Goal: Check status: Check status

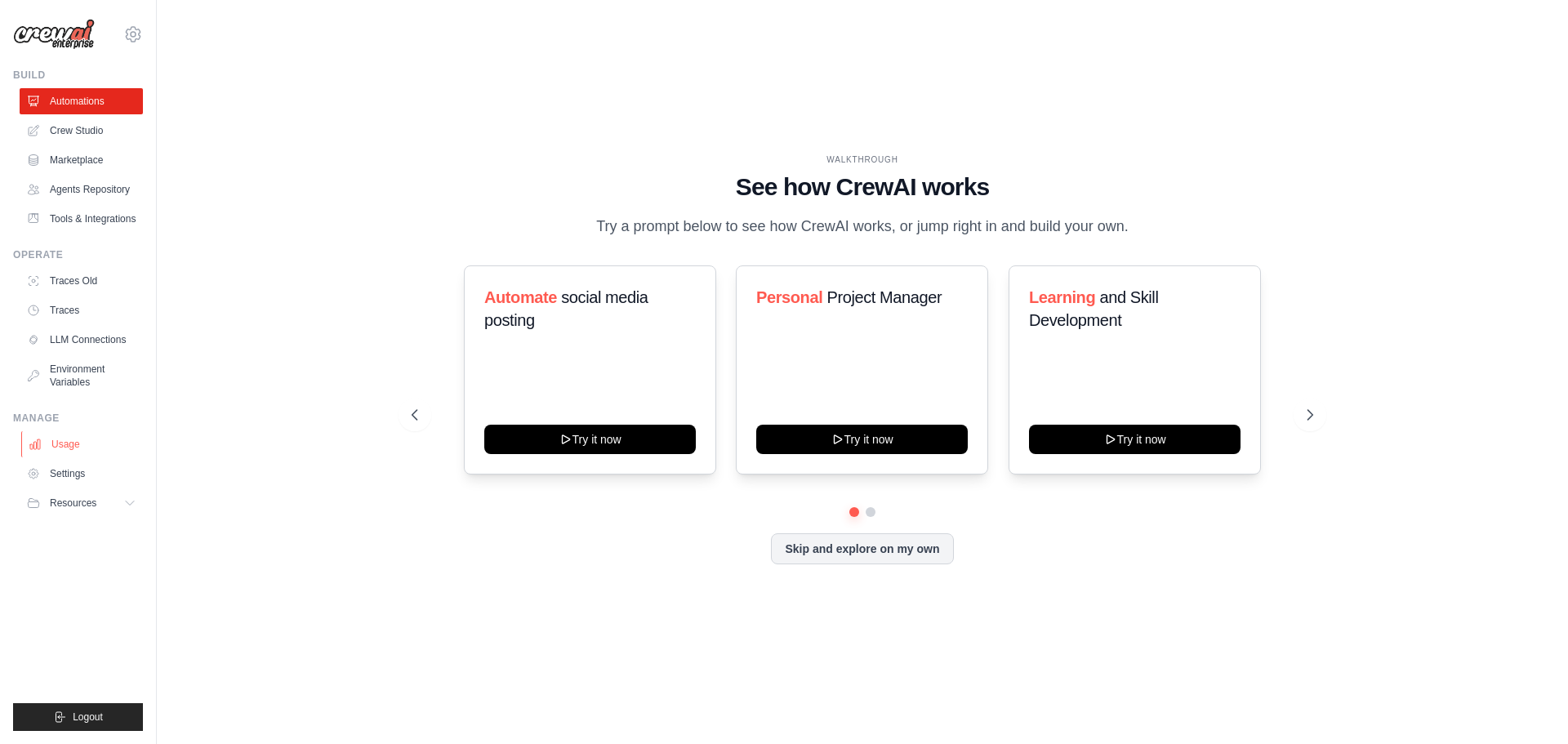
click at [63, 445] on link "Usage" at bounding box center [83, 445] width 123 height 26
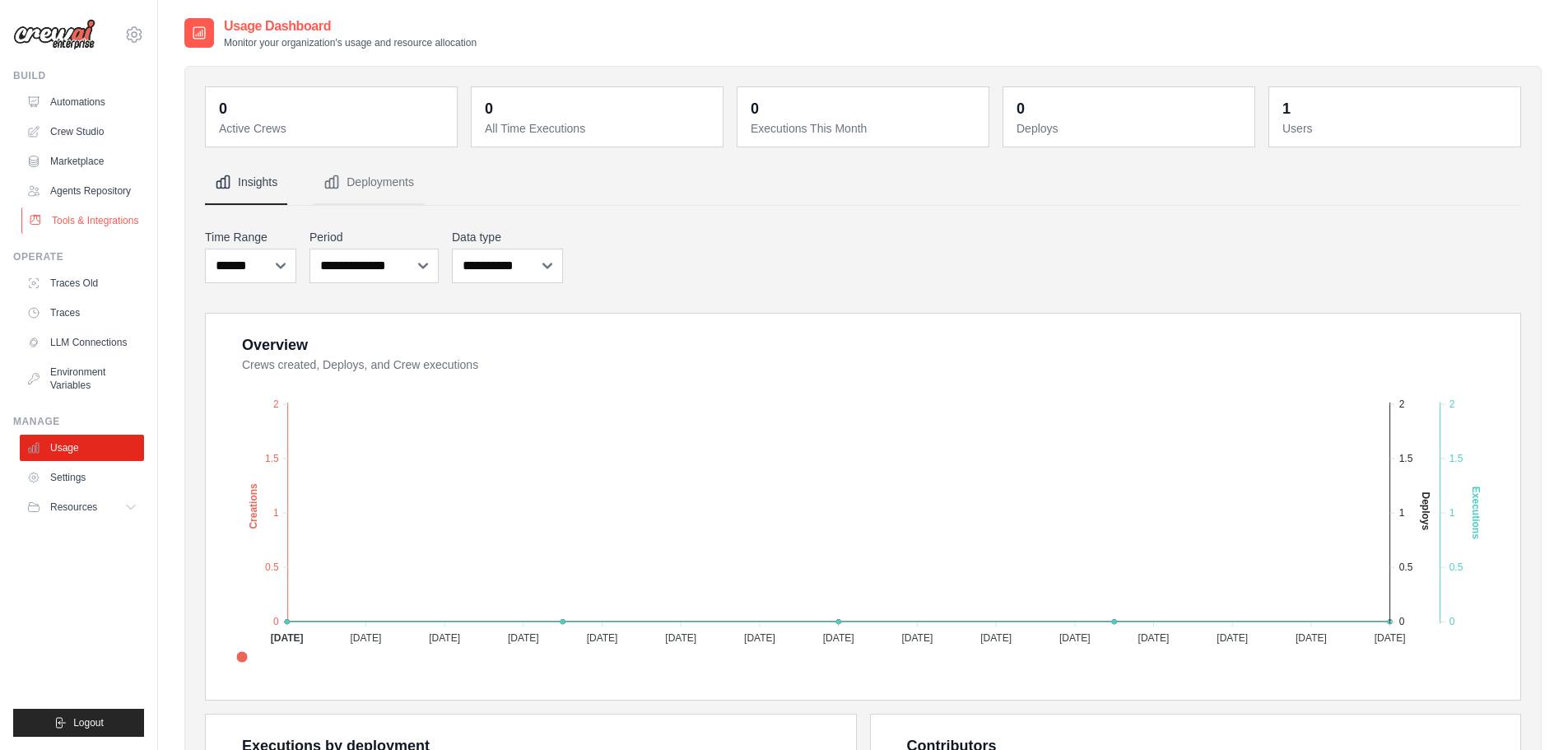
click at [117, 219] on link "Tools & Integrations" at bounding box center [83, 221] width 124 height 27
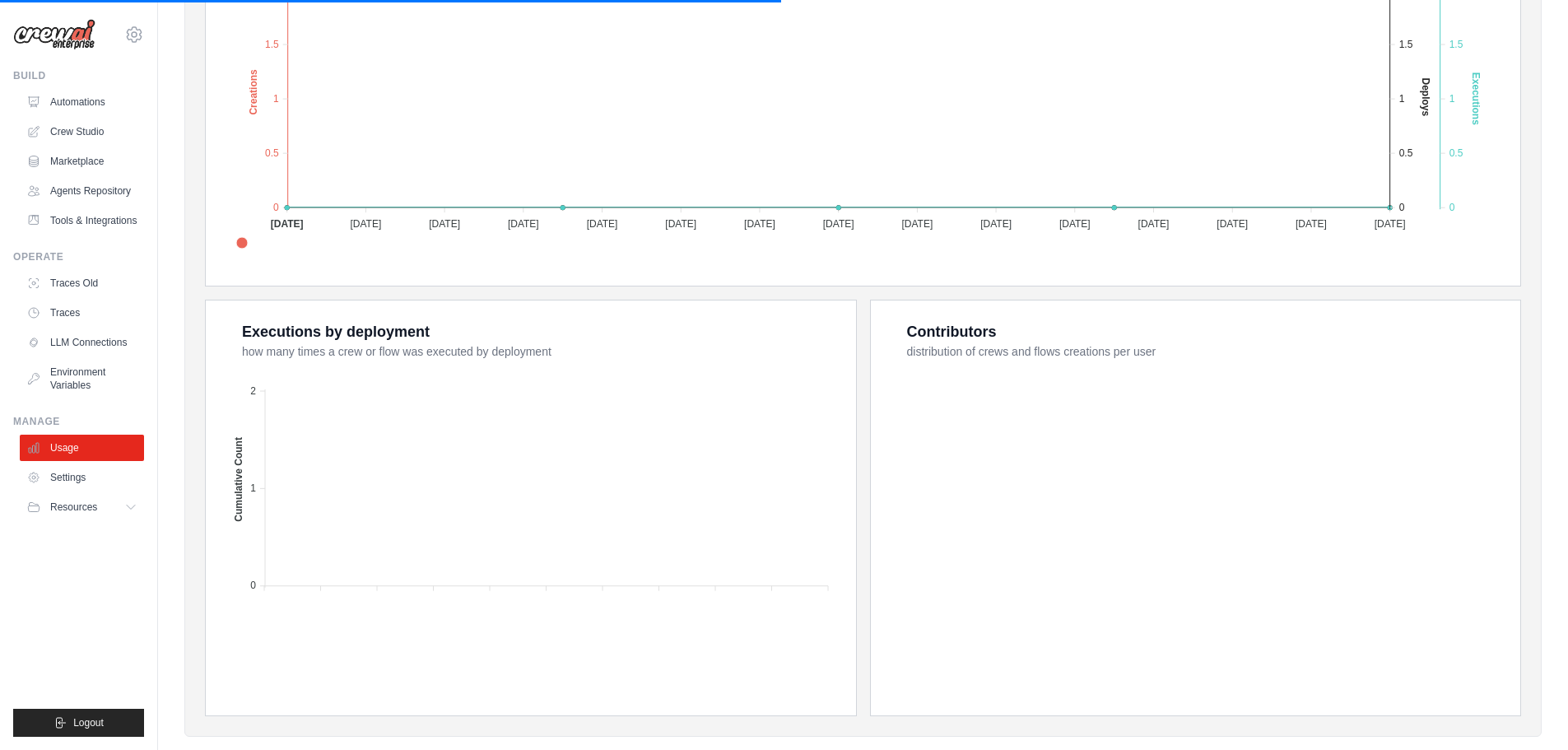
scroll to position [444, 0]
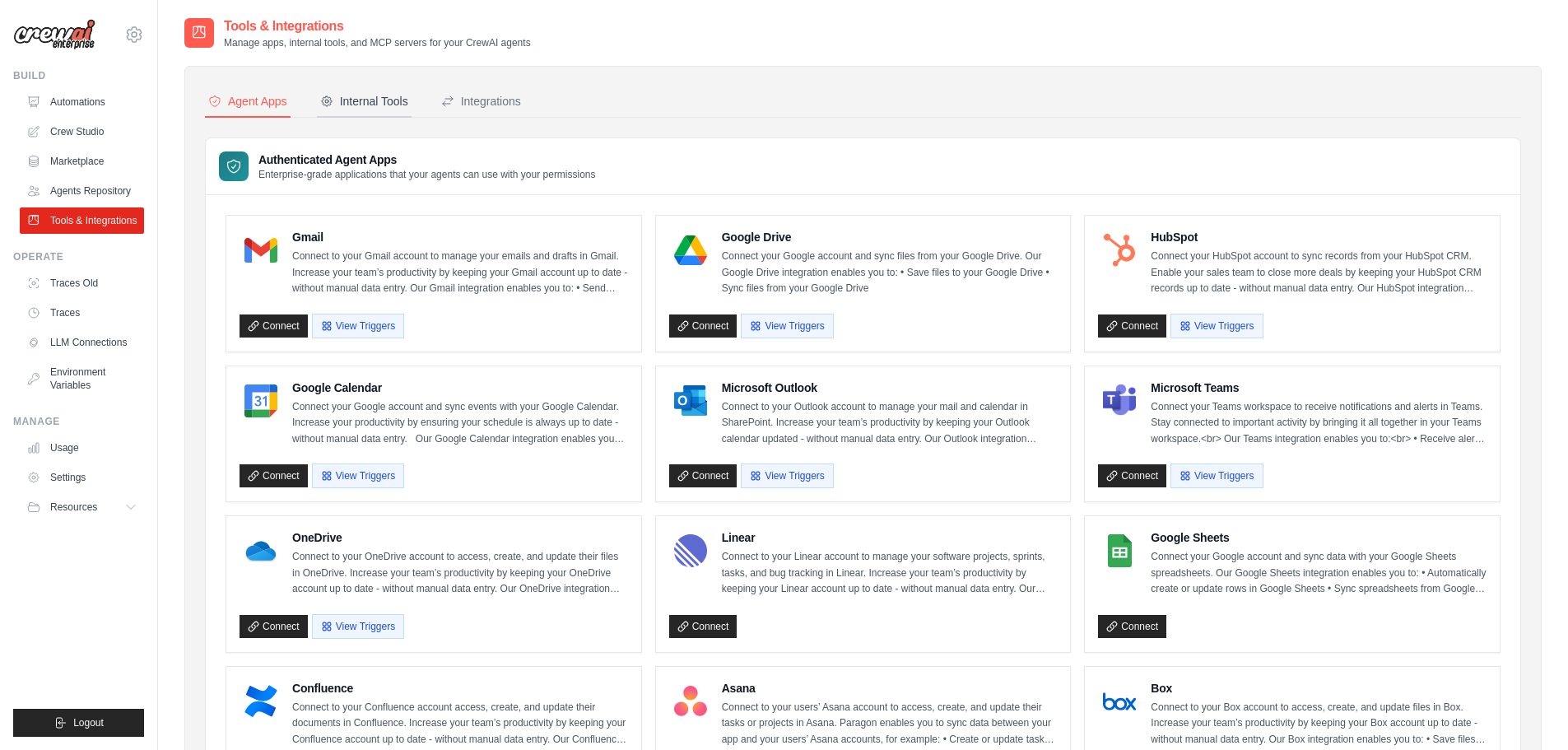
click at [366, 104] on div "Internal Tools" at bounding box center [364, 102] width 88 height 17
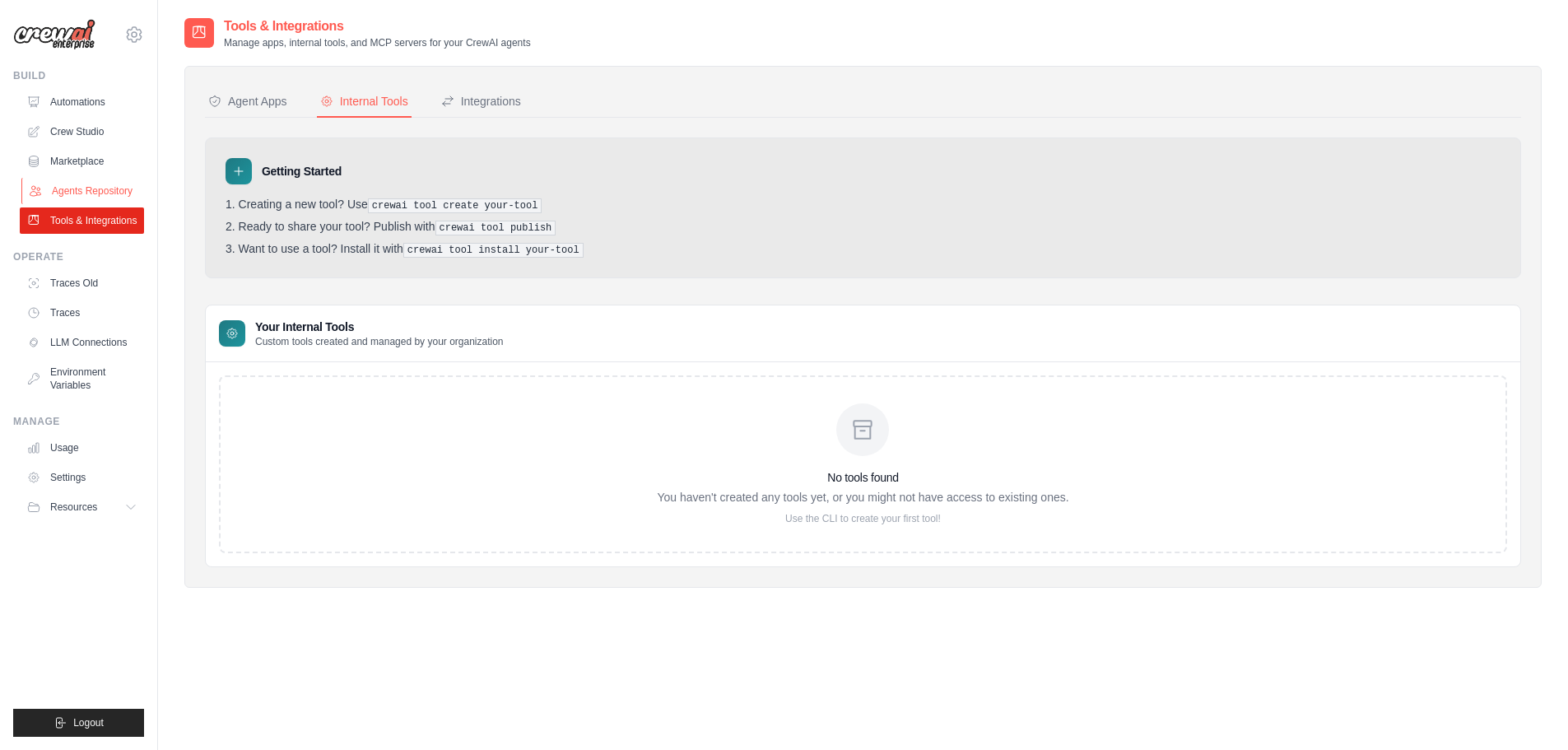
click at [117, 188] on link "Agents Repository" at bounding box center [83, 191] width 124 height 27
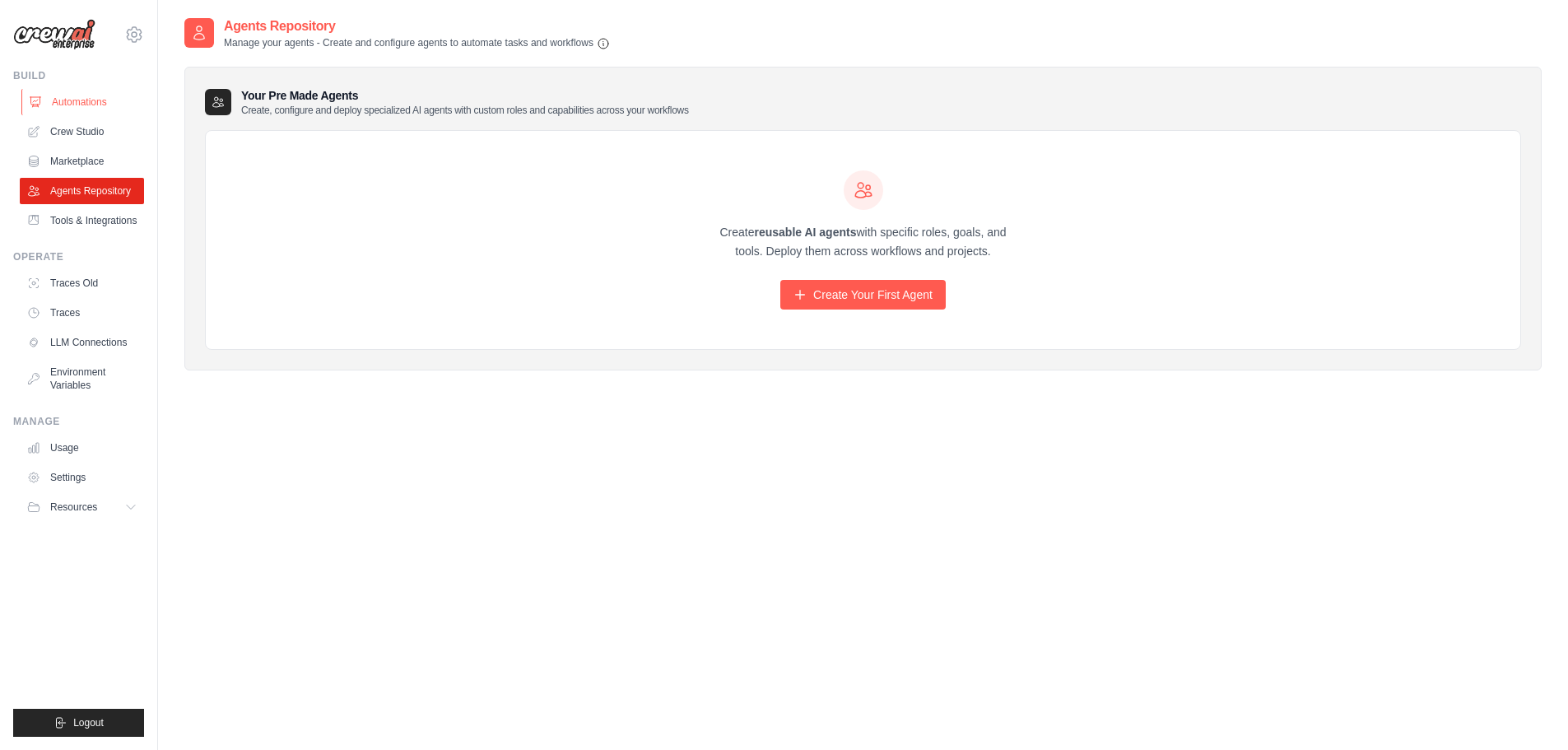
click at [71, 104] on link "Automations" at bounding box center [83, 102] width 124 height 27
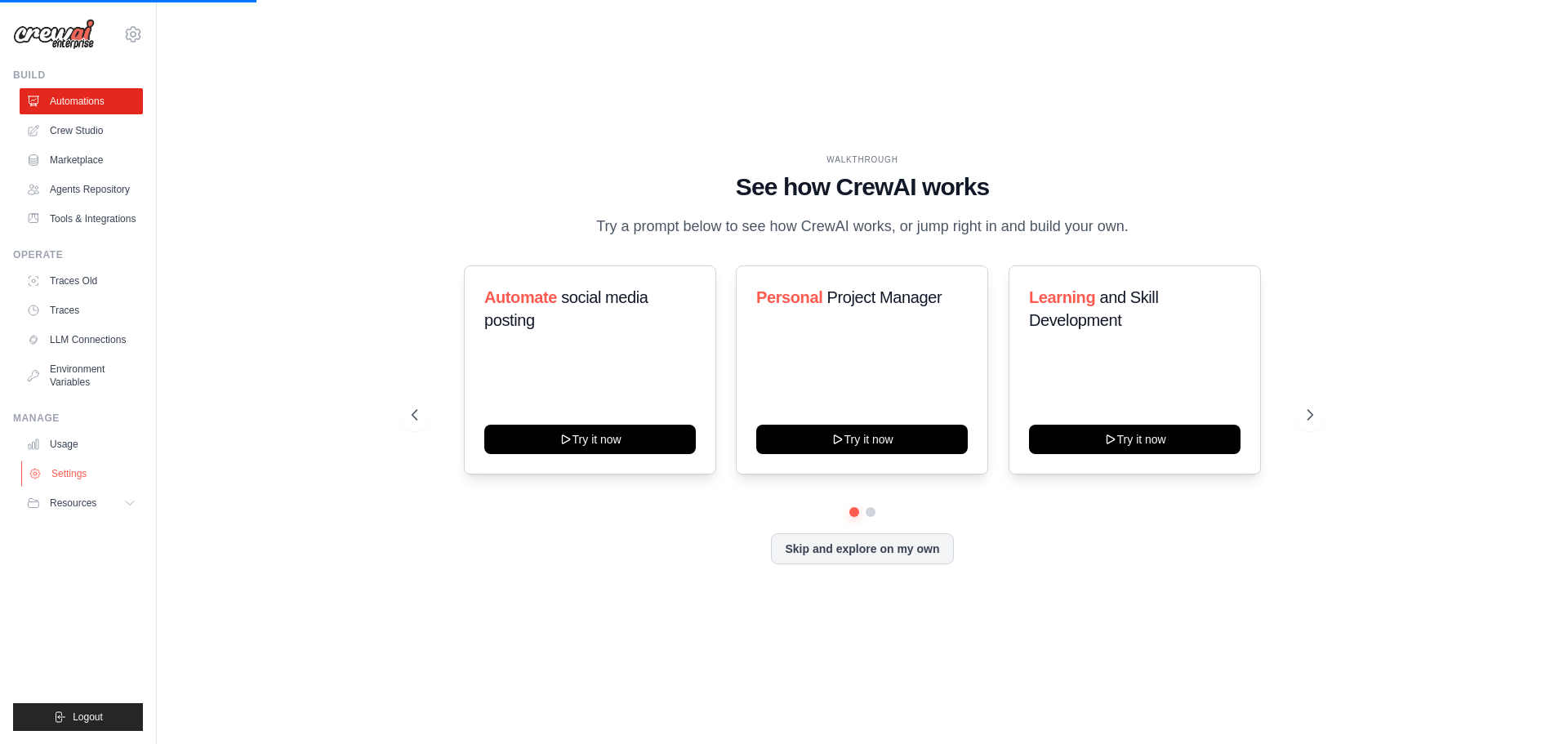
click at [70, 473] on link "Settings" at bounding box center [83, 474] width 123 height 26
click at [131, 508] on icon at bounding box center [131, 503] width 13 height 13
click at [71, 471] on link "Settings" at bounding box center [83, 474] width 123 height 26
click at [871, 513] on button at bounding box center [870, 513] width 13 height 13
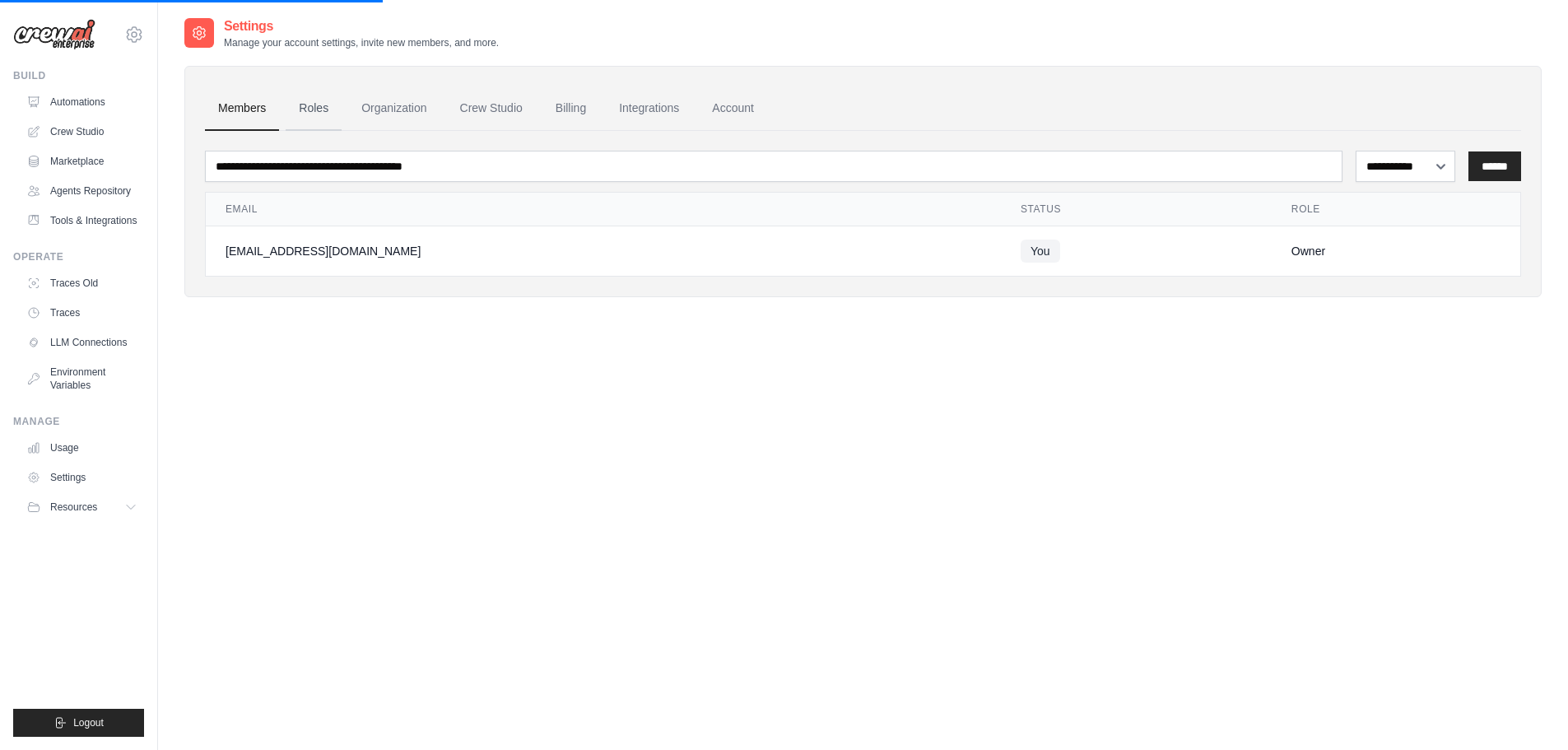
click at [317, 107] on link "Roles" at bounding box center [313, 108] width 56 height 44
click at [309, 105] on link "Roles" at bounding box center [313, 108] width 56 height 44
click at [567, 107] on link "Billing" at bounding box center [571, 108] width 57 height 44
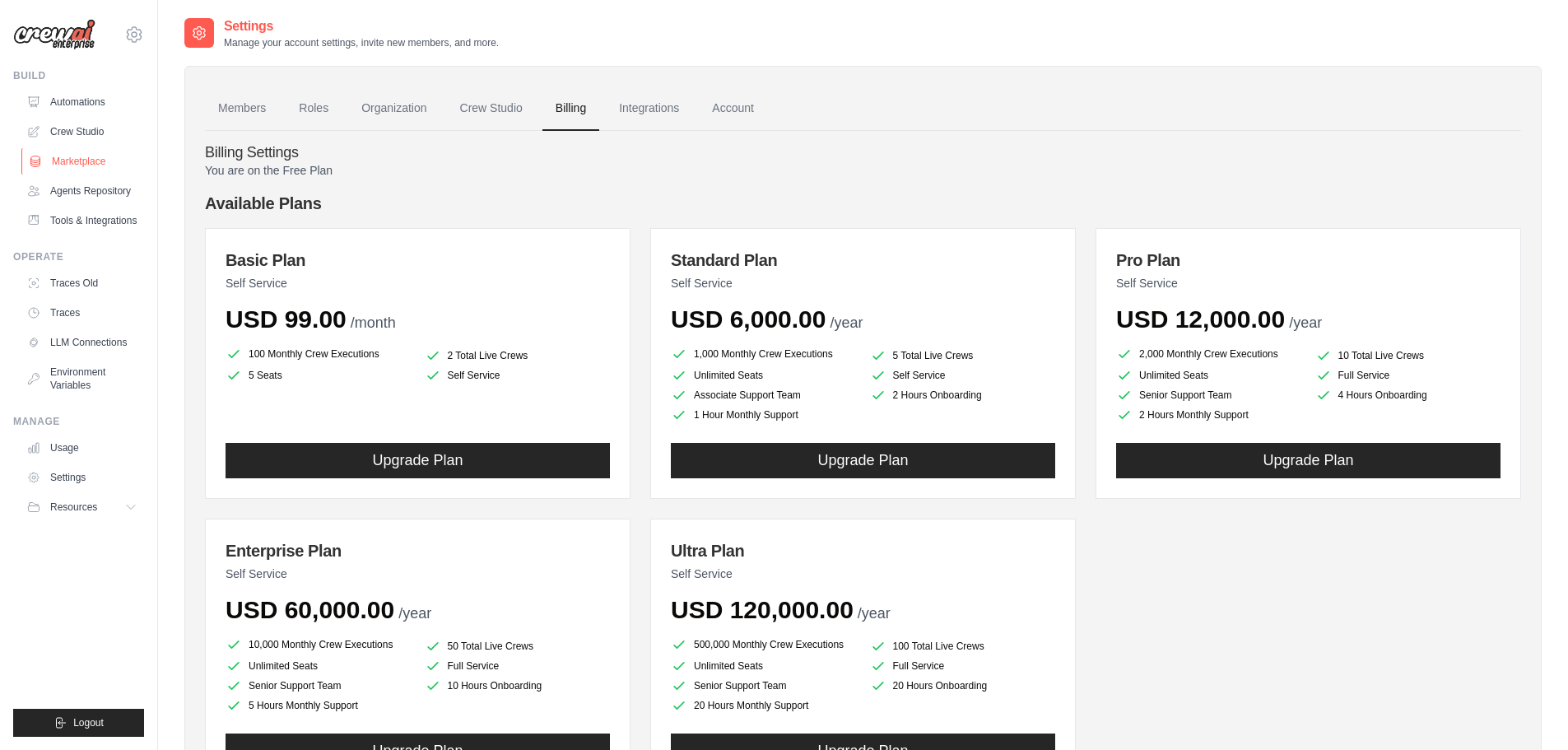
click at [92, 161] on link "Marketplace" at bounding box center [83, 162] width 124 height 27
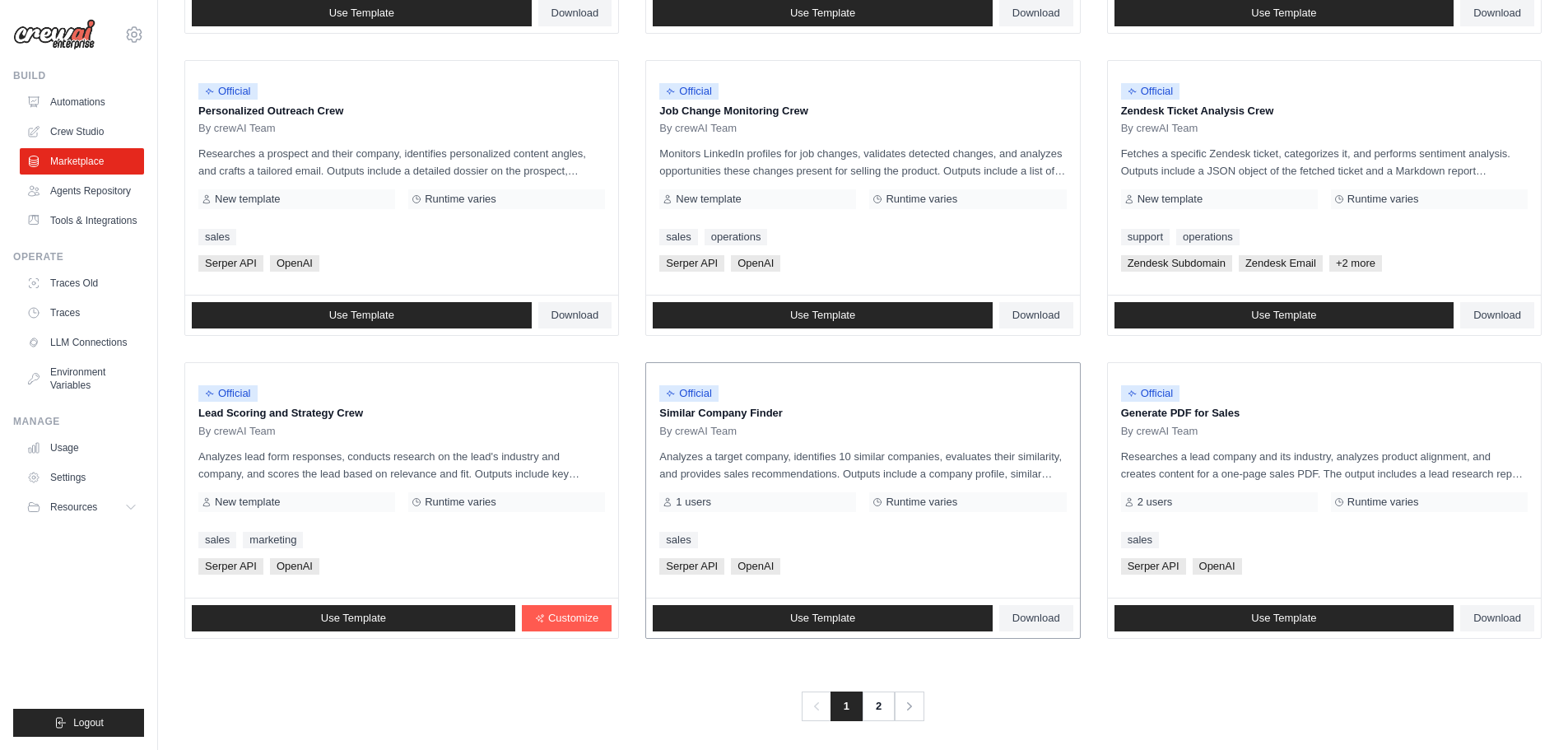
scroll to position [776, 0]
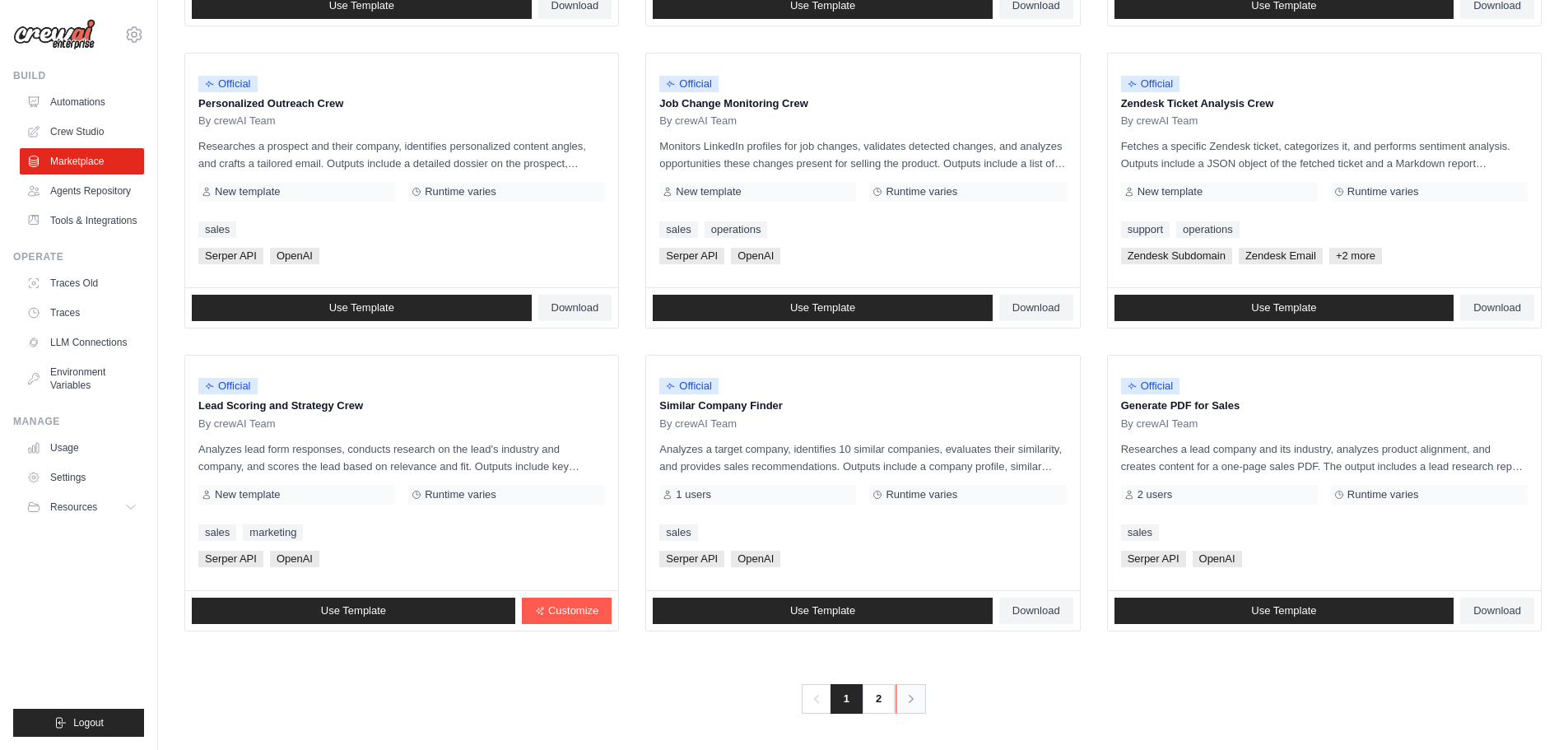
click at [914, 702] on icon "Pagination" at bounding box center [911, 699] width 17 height 17
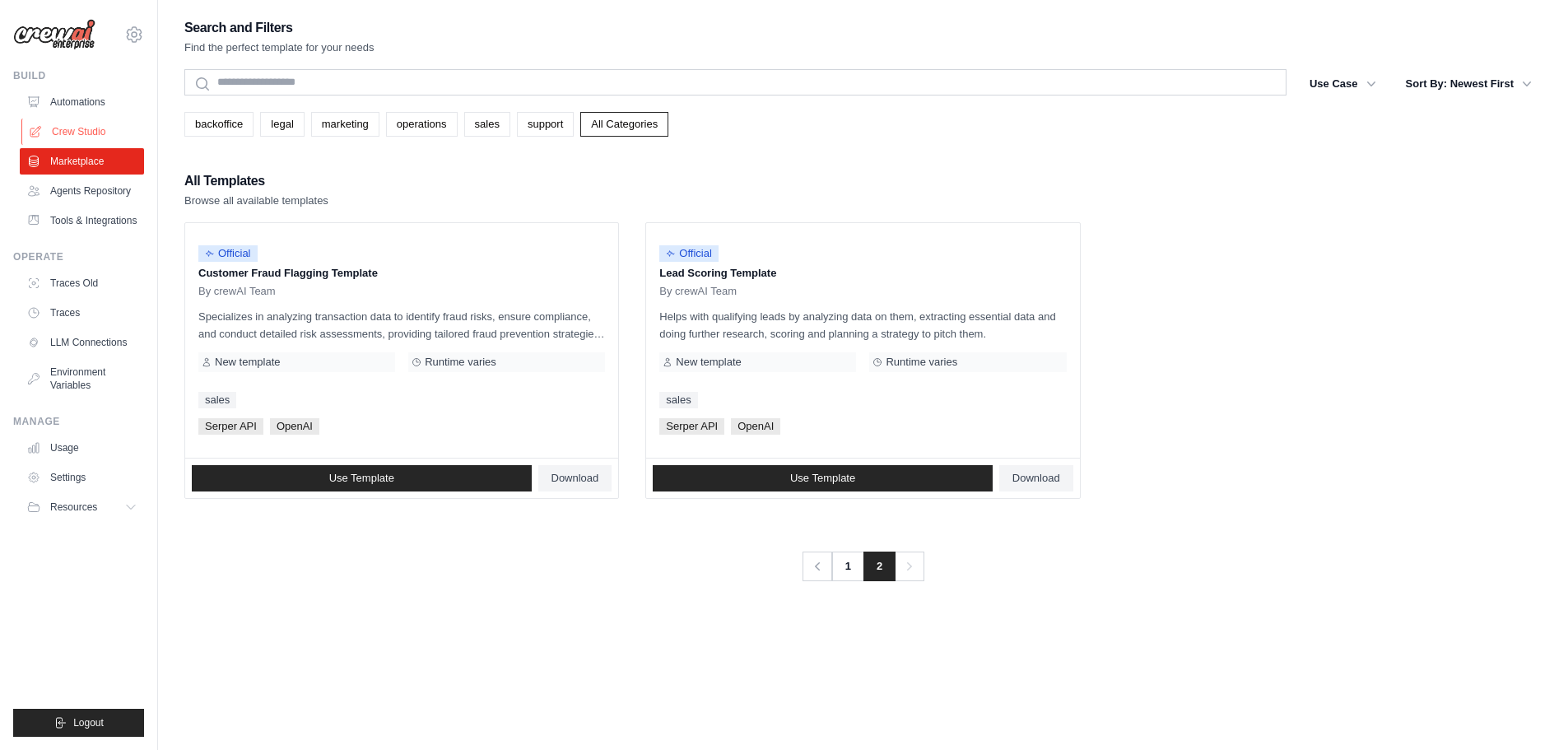
click at [87, 125] on link "Crew Studio" at bounding box center [83, 132] width 124 height 27
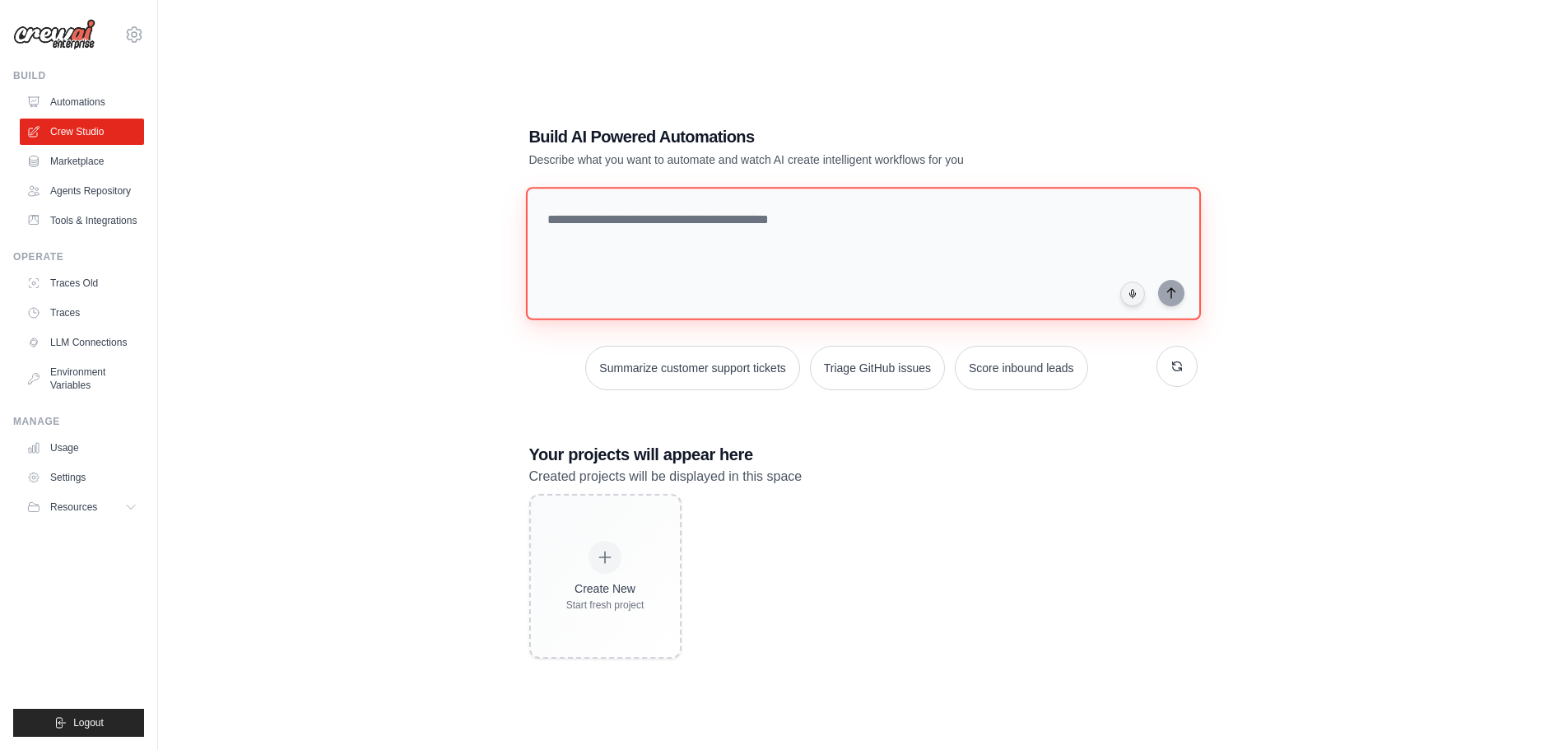
click at [630, 222] on textarea at bounding box center [862, 253] width 675 height 133
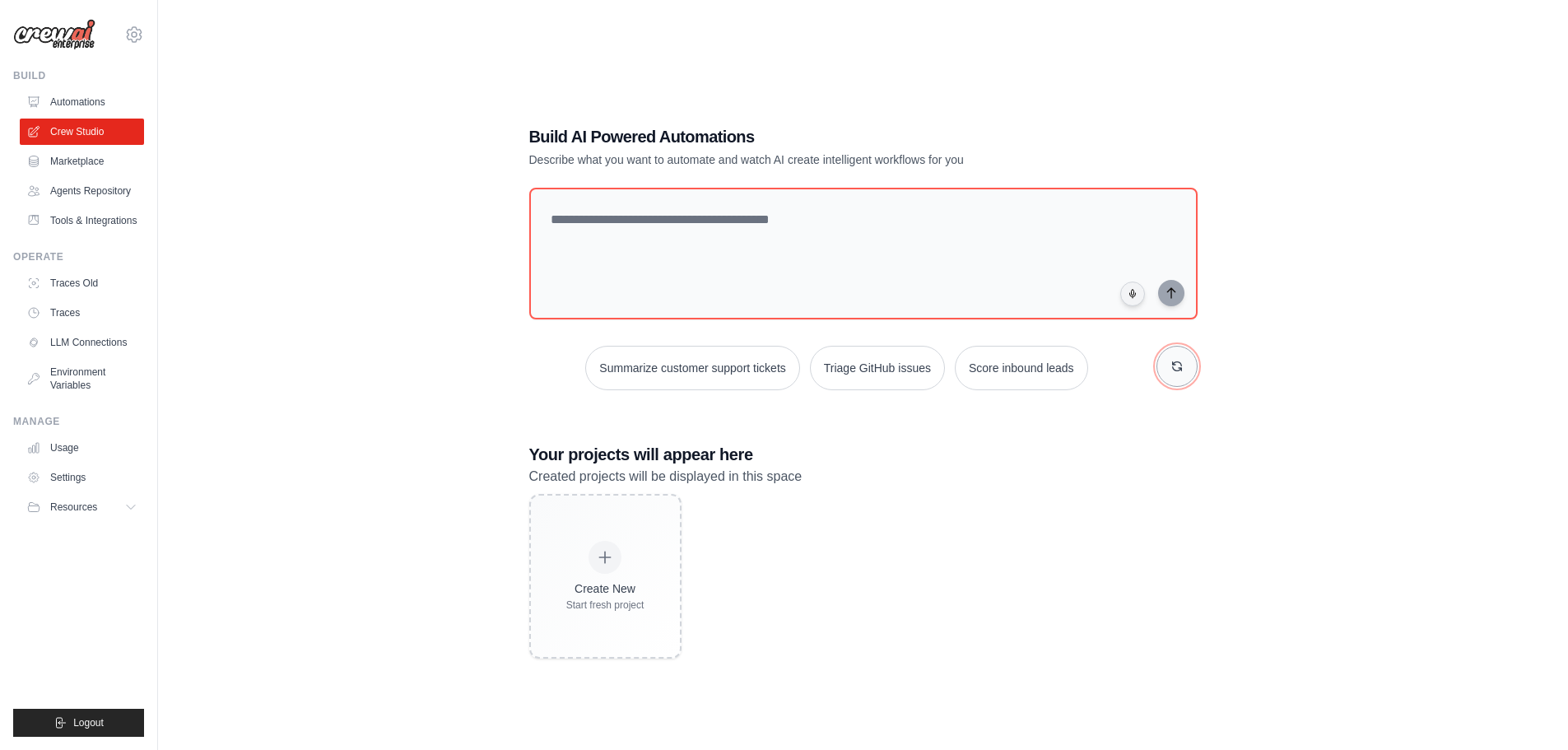
click at [1178, 368] on icon "button" at bounding box center [1177, 367] width 13 height 13
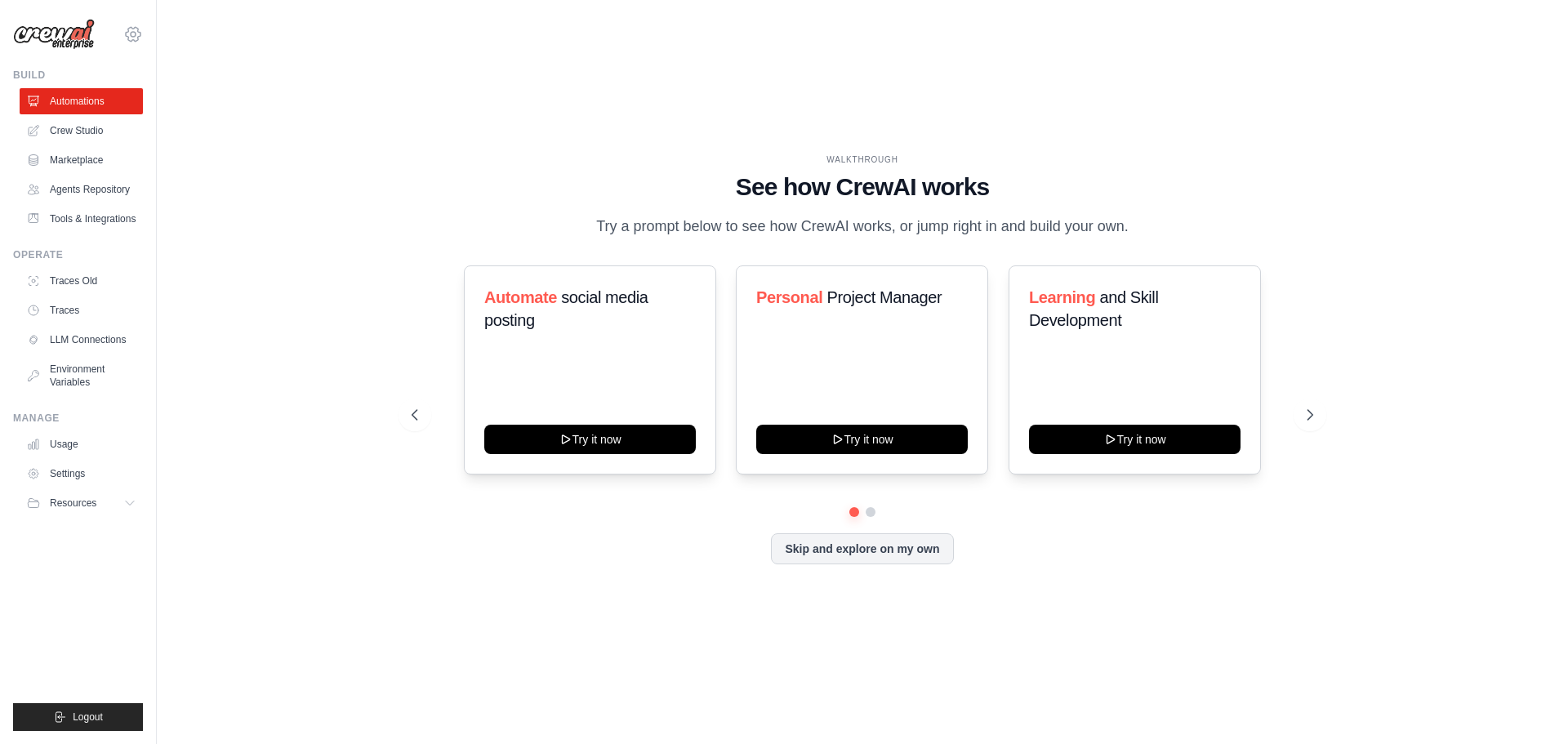
click at [134, 31] on icon at bounding box center [133, 35] width 20 height 20
click at [181, 99] on span "Settings" at bounding box center [204, 102] width 129 height 17
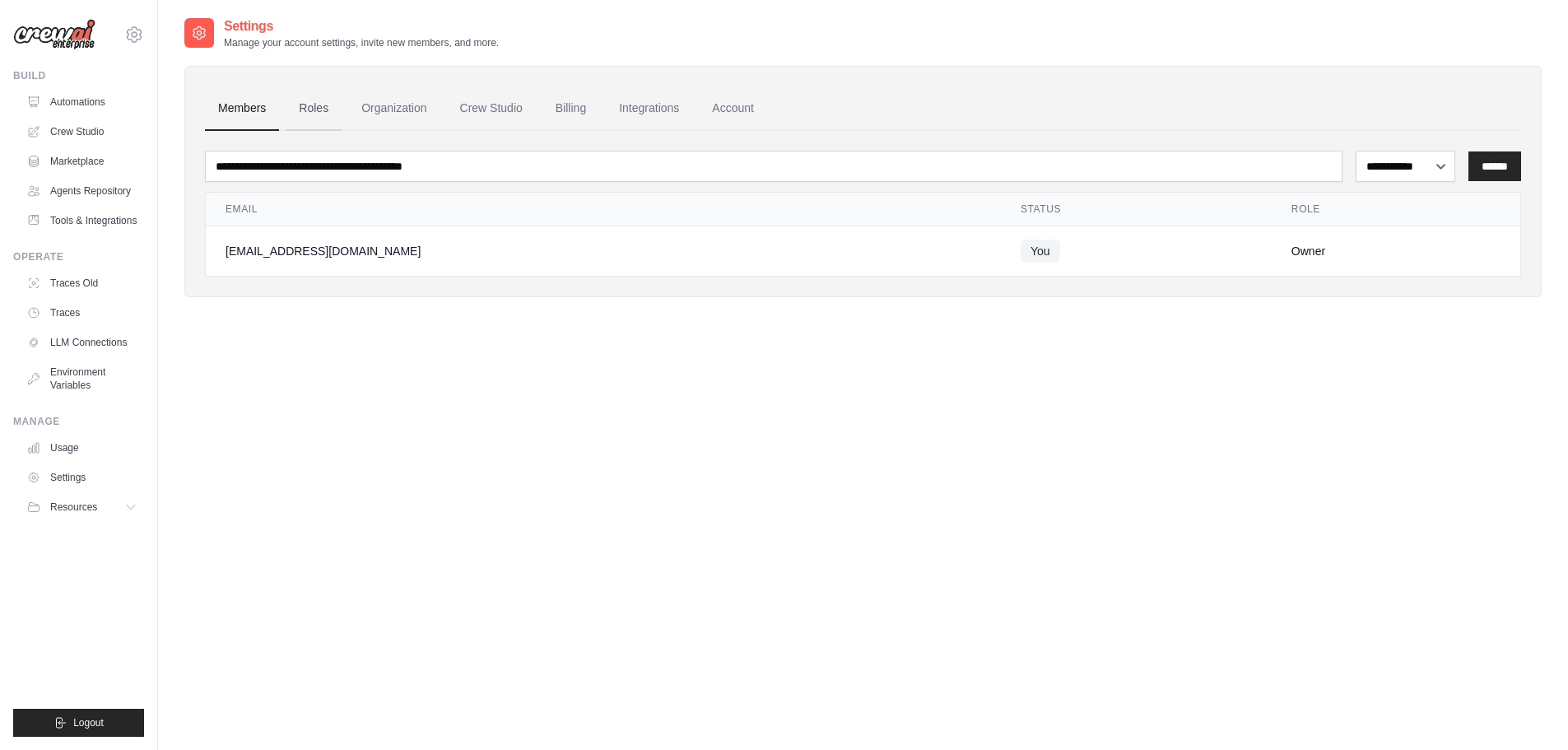
click at [315, 112] on link "Roles" at bounding box center [313, 108] width 56 height 44
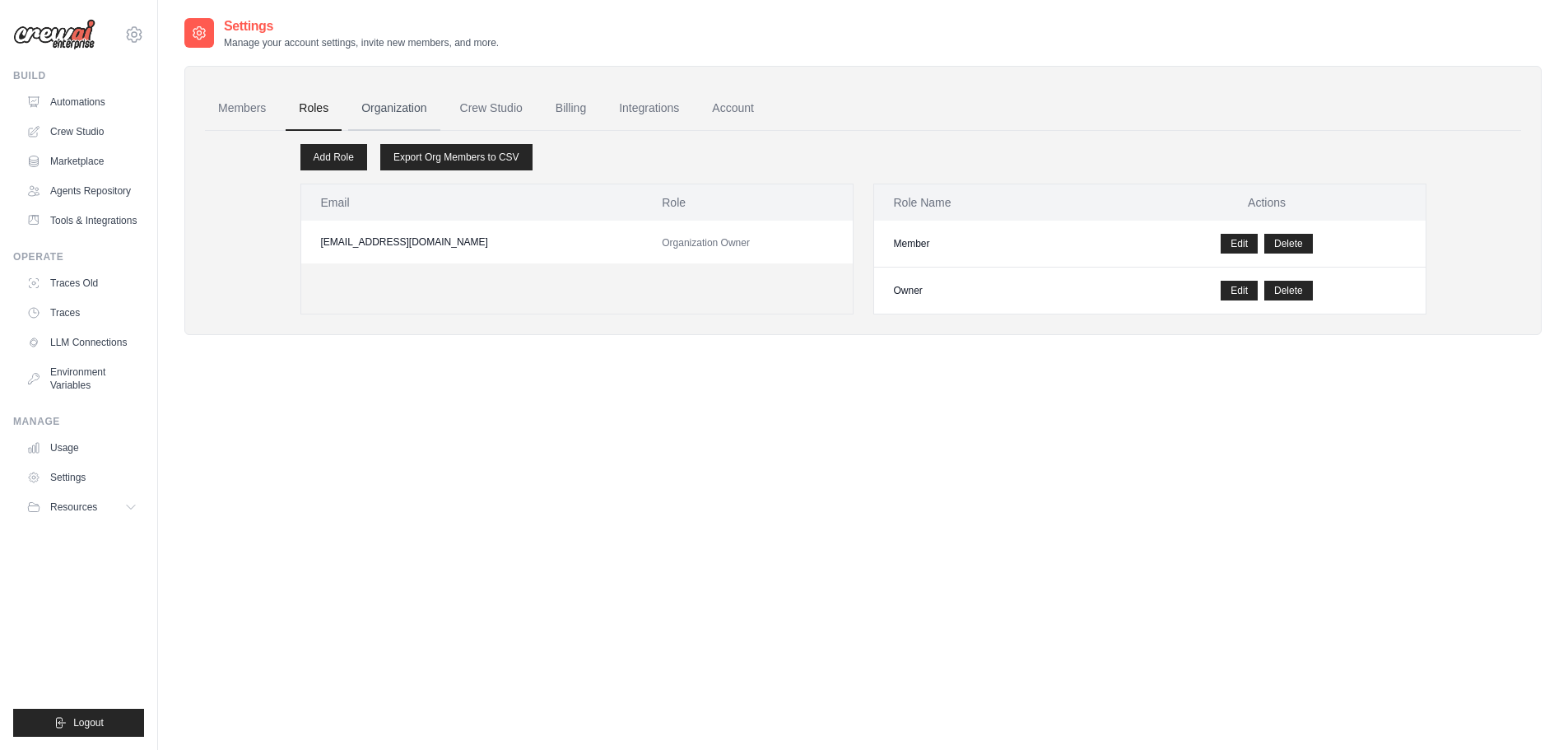
click at [399, 107] on link "Organization" at bounding box center [394, 108] width 92 height 44
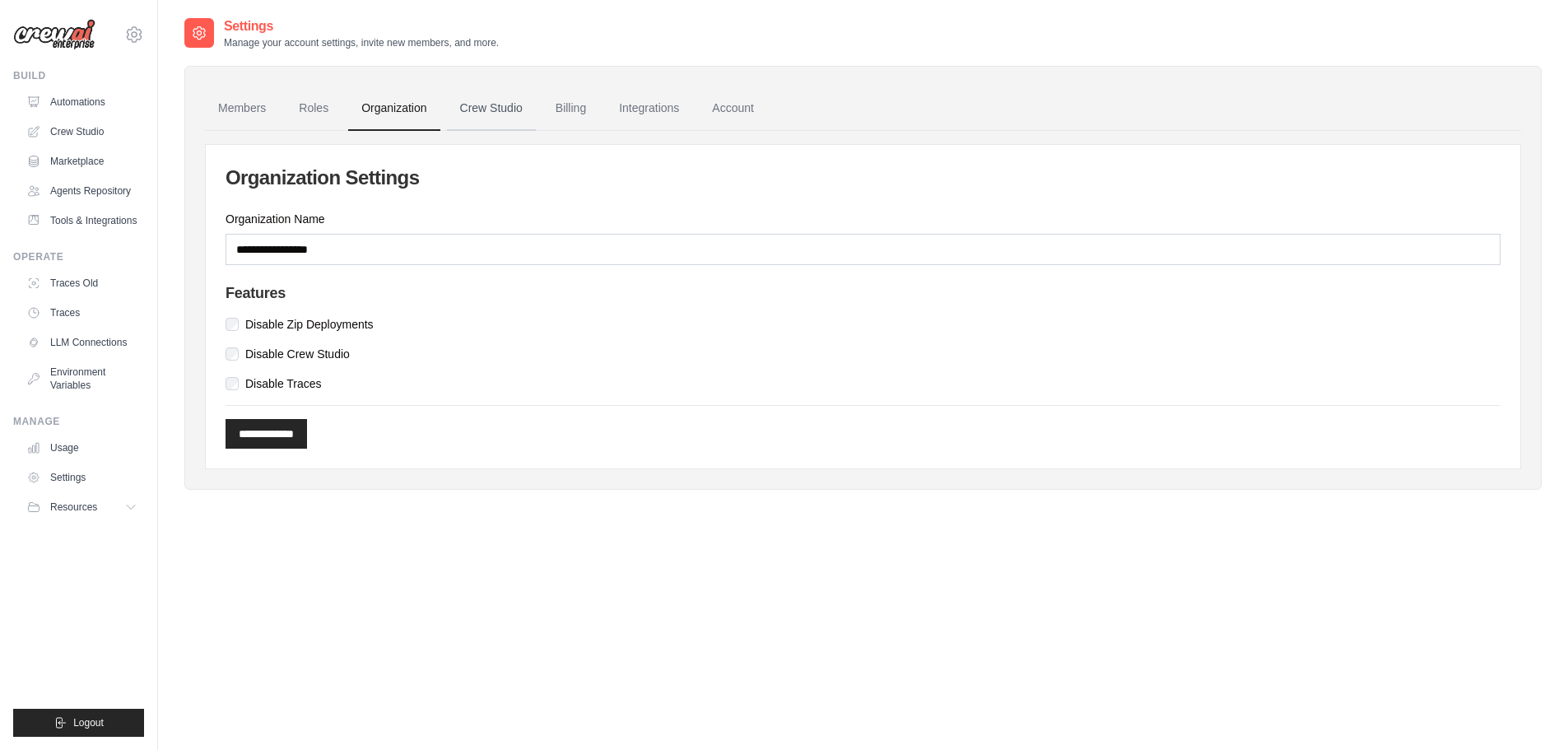
click at [497, 108] on link "Crew Studio" at bounding box center [491, 108] width 89 height 44
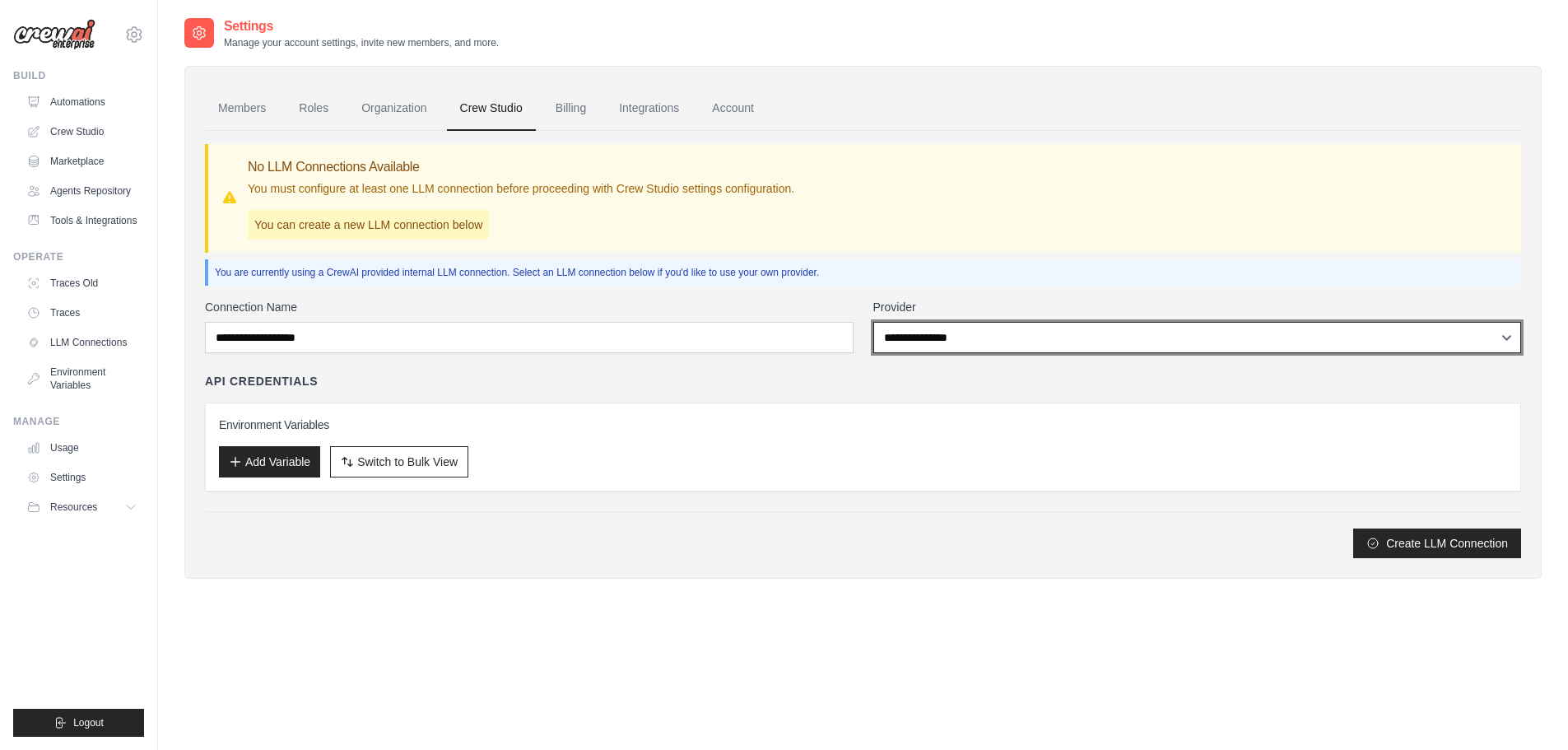
click at [936, 342] on select "**********" at bounding box center [1197, 338] width 649 height 32
select select "******"
click at [873, 322] on select "**********" at bounding box center [1197, 338] width 649 height 32
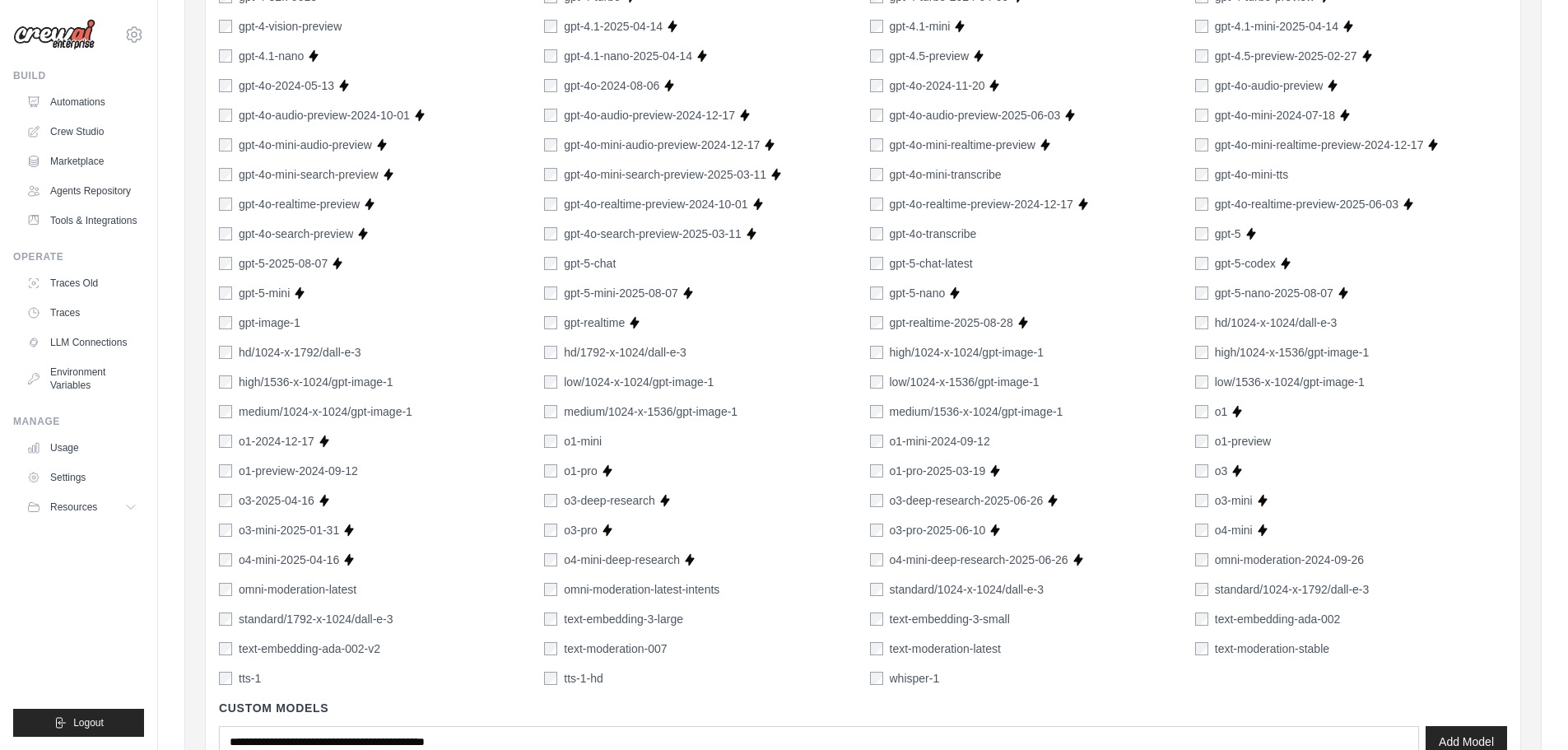
scroll to position [1027, 0]
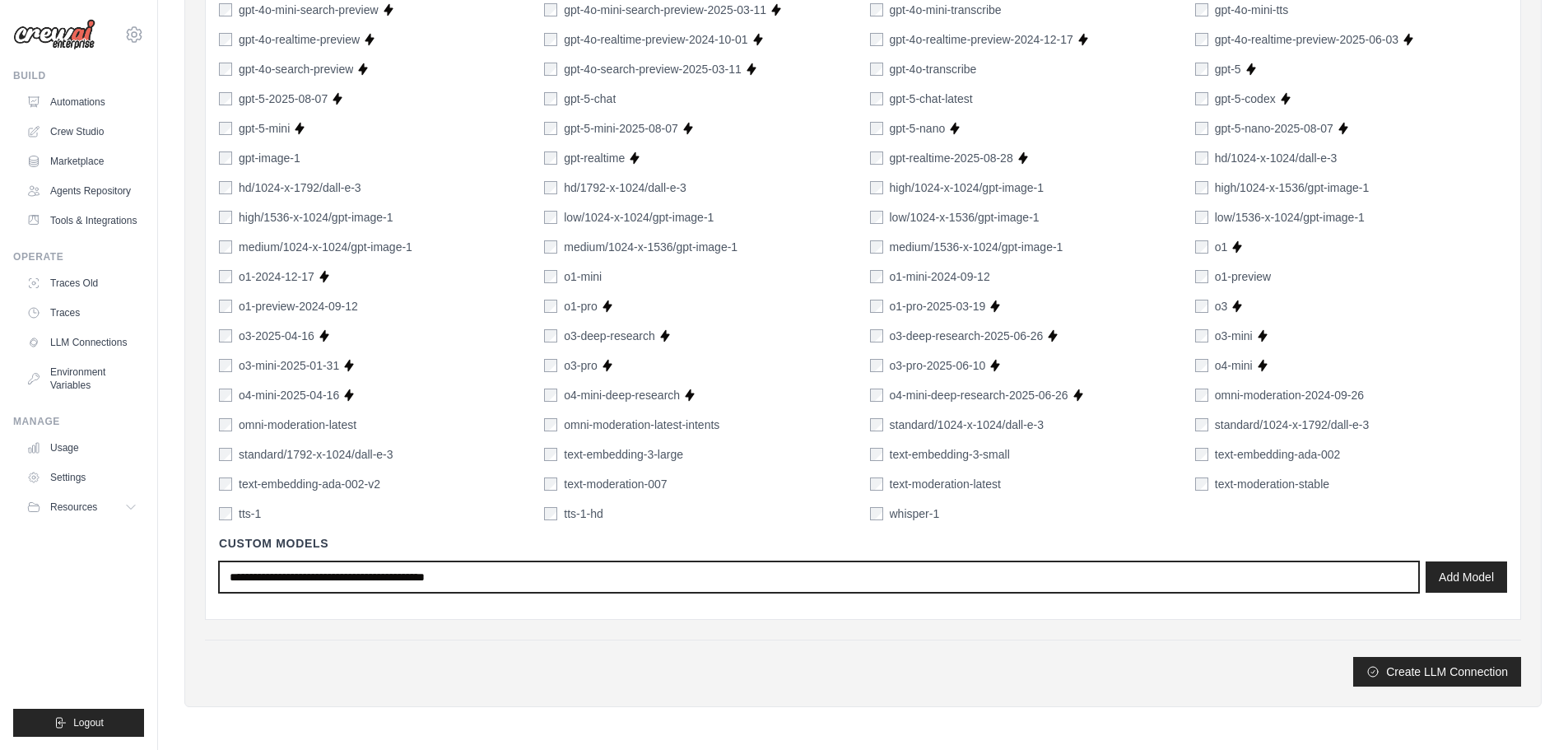
click at [470, 575] on input "text" at bounding box center [819, 578] width 1201 height 32
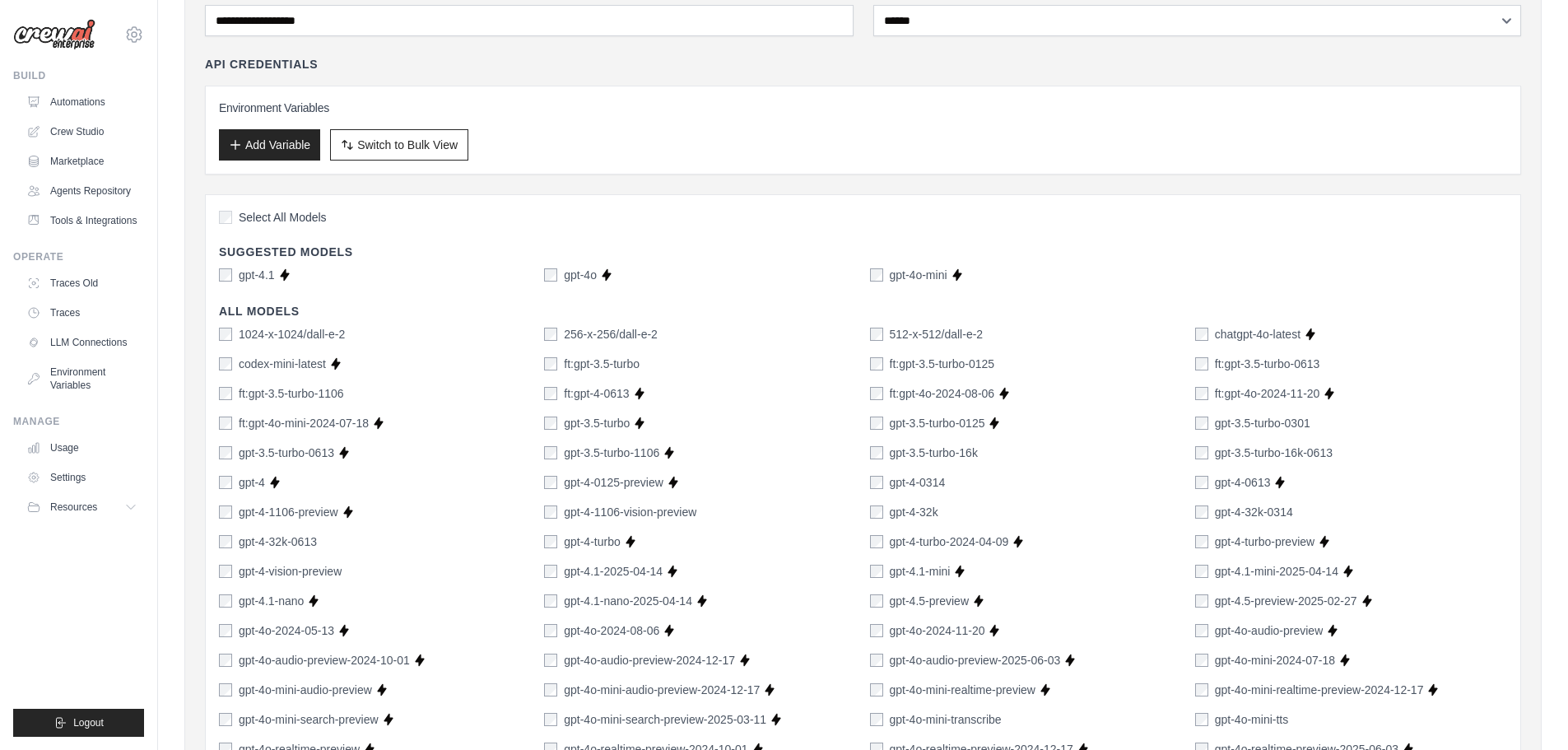
scroll to position [286, 0]
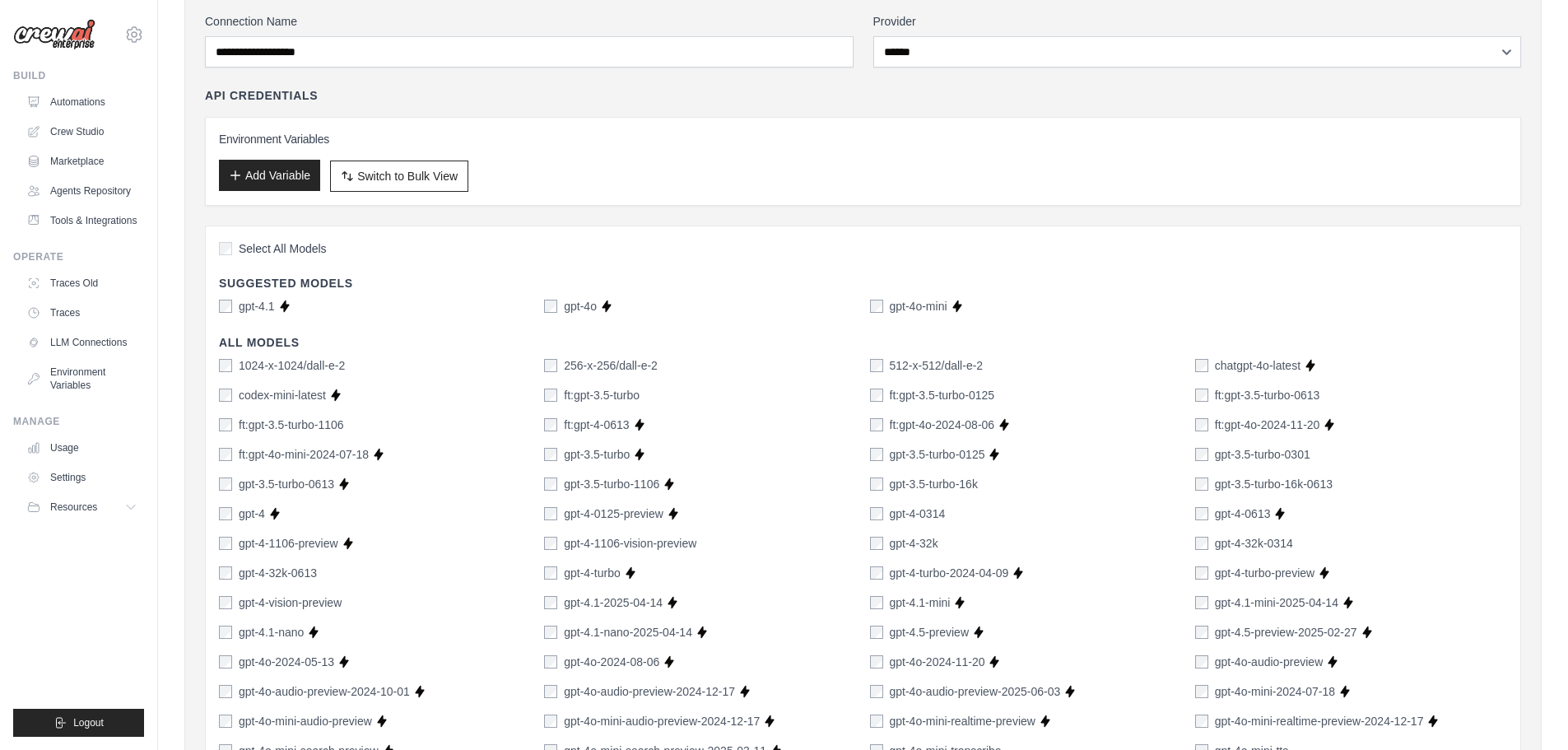
click at [254, 179] on button "Add Variable" at bounding box center [270, 176] width 102 height 32
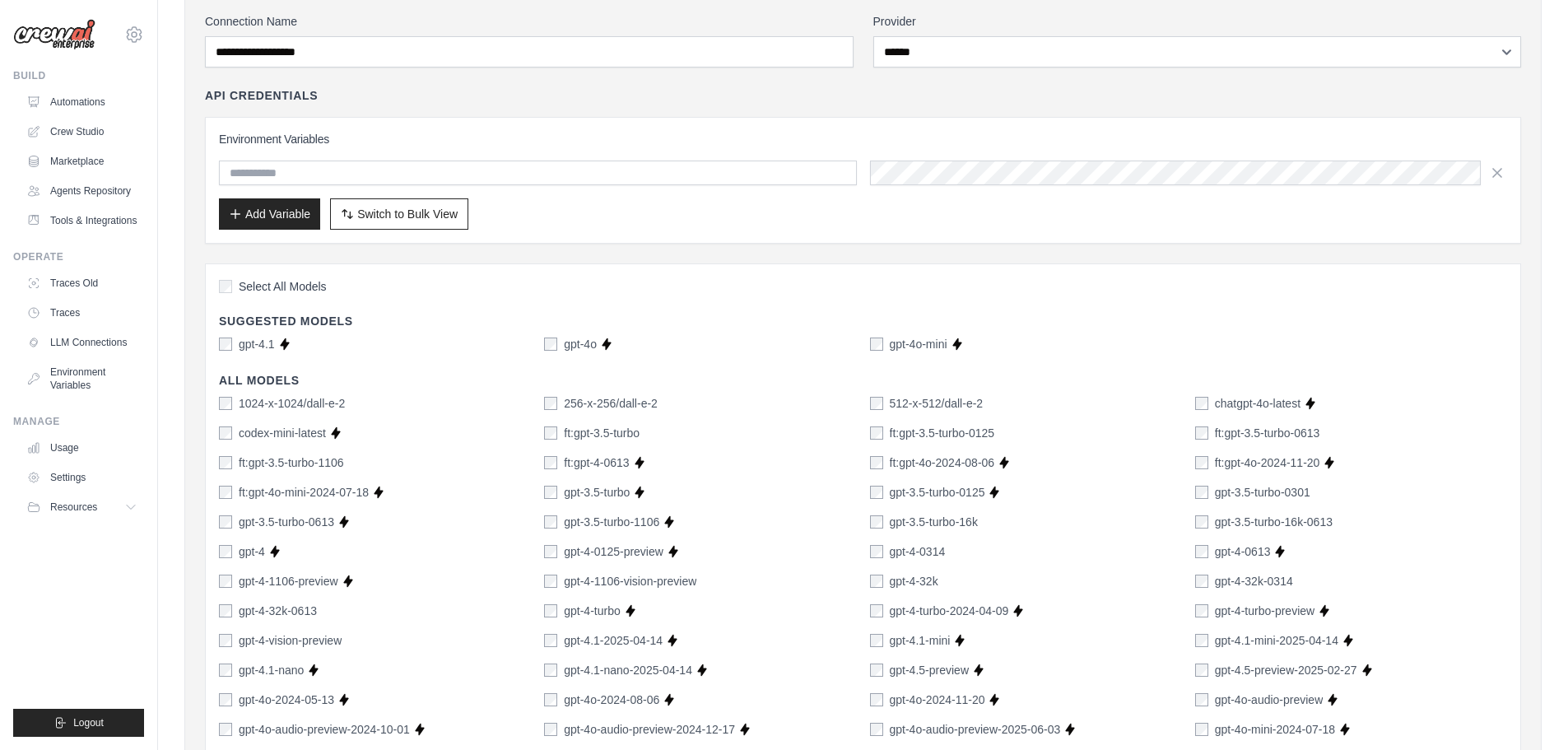
click at [306, 168] on input "text" at bounding box center [538, 173] width 638 height 25
click at [671, 222] on div "Add Variable Switch to Bulk View Switch to Table View" at bounding box center [863, 214] width 1288 height 32
click at [1501, 172] on icon "button" at bounding box center [1497, 172] width 17 height 17
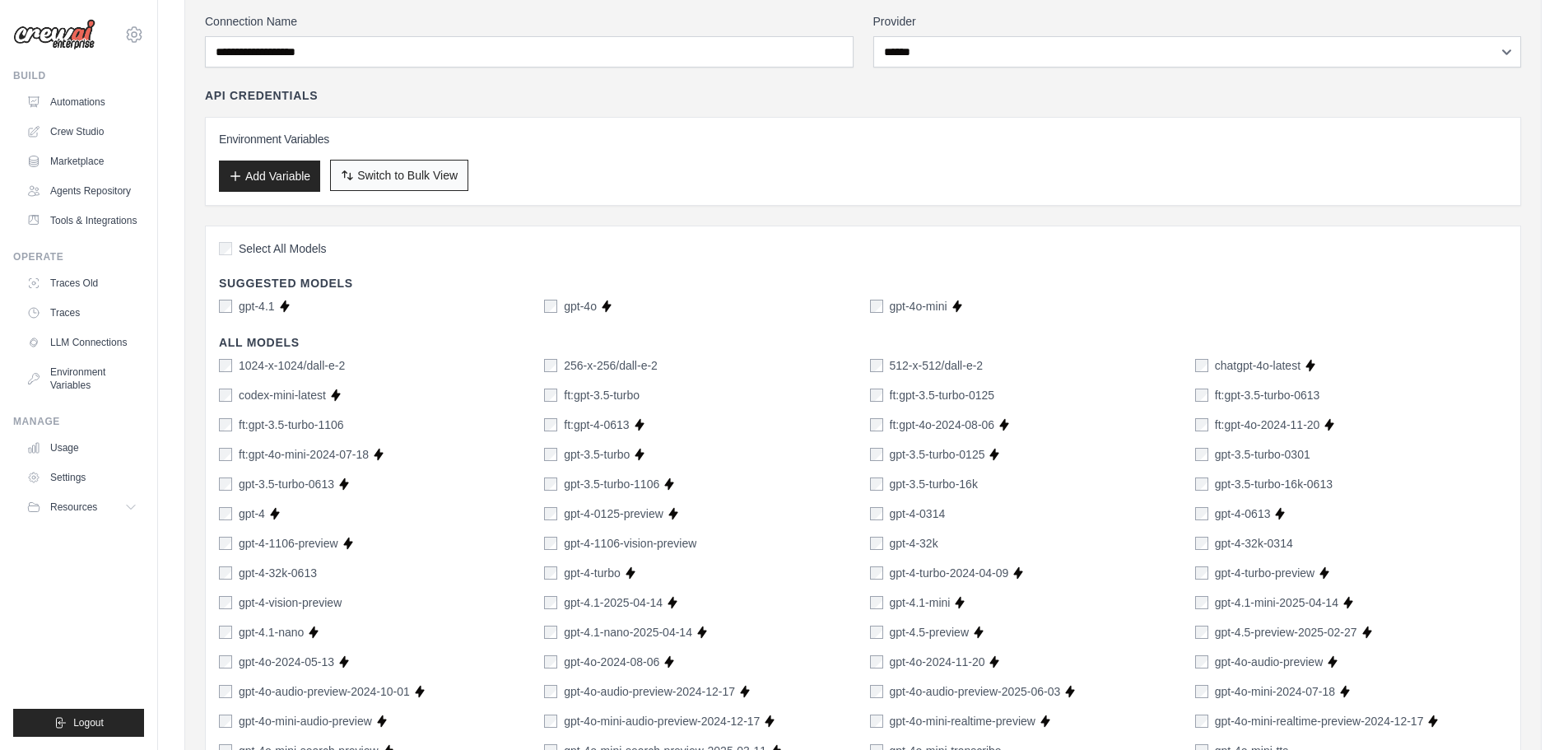
click at [426, 175] on span "Switch to Bulk View" at bounding box center [407, 176] width 101 height 17
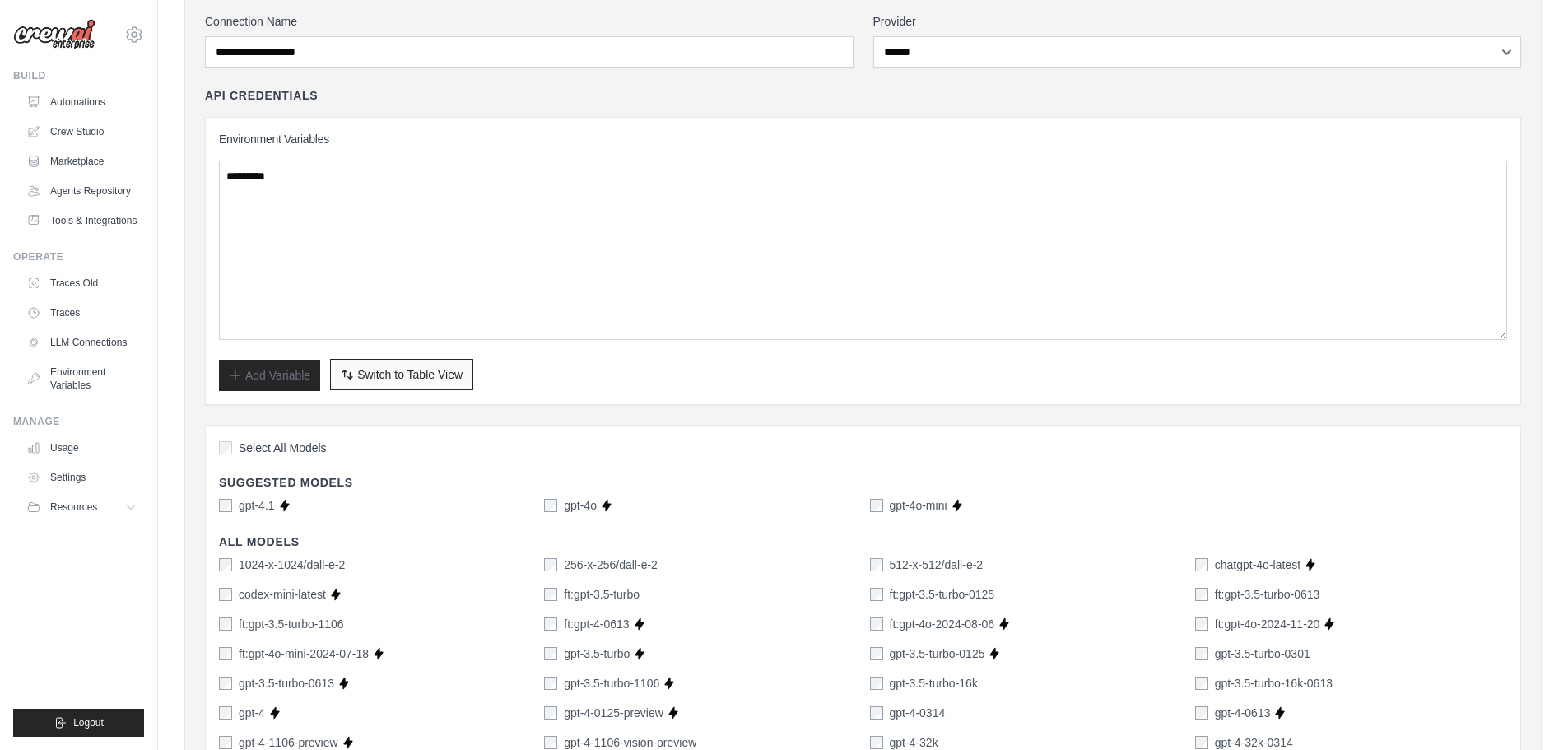
click at [416, 371] on span "Switch to Table View" at bounding box center [410, 375] width 105 height 17
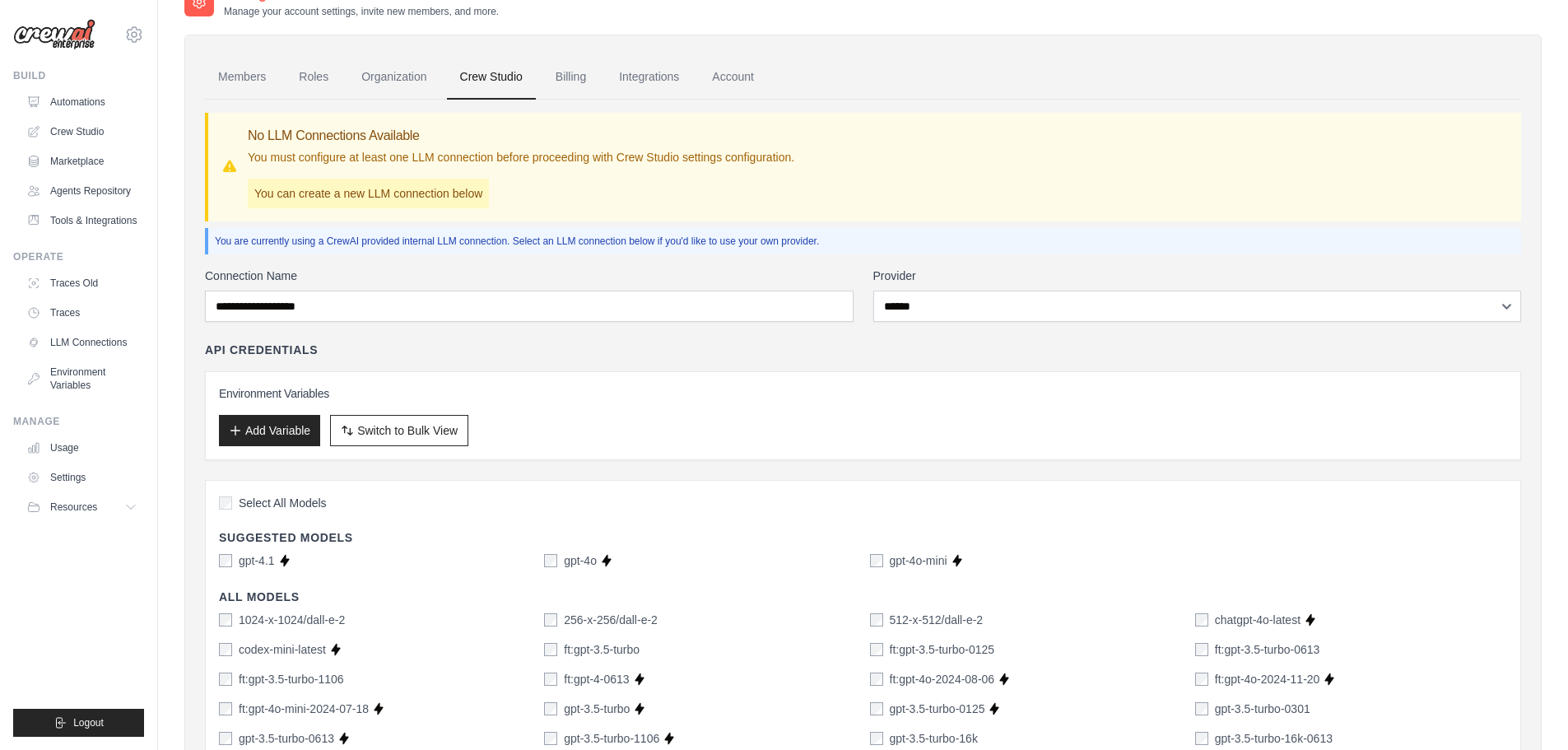
scroll to position [0, 0]
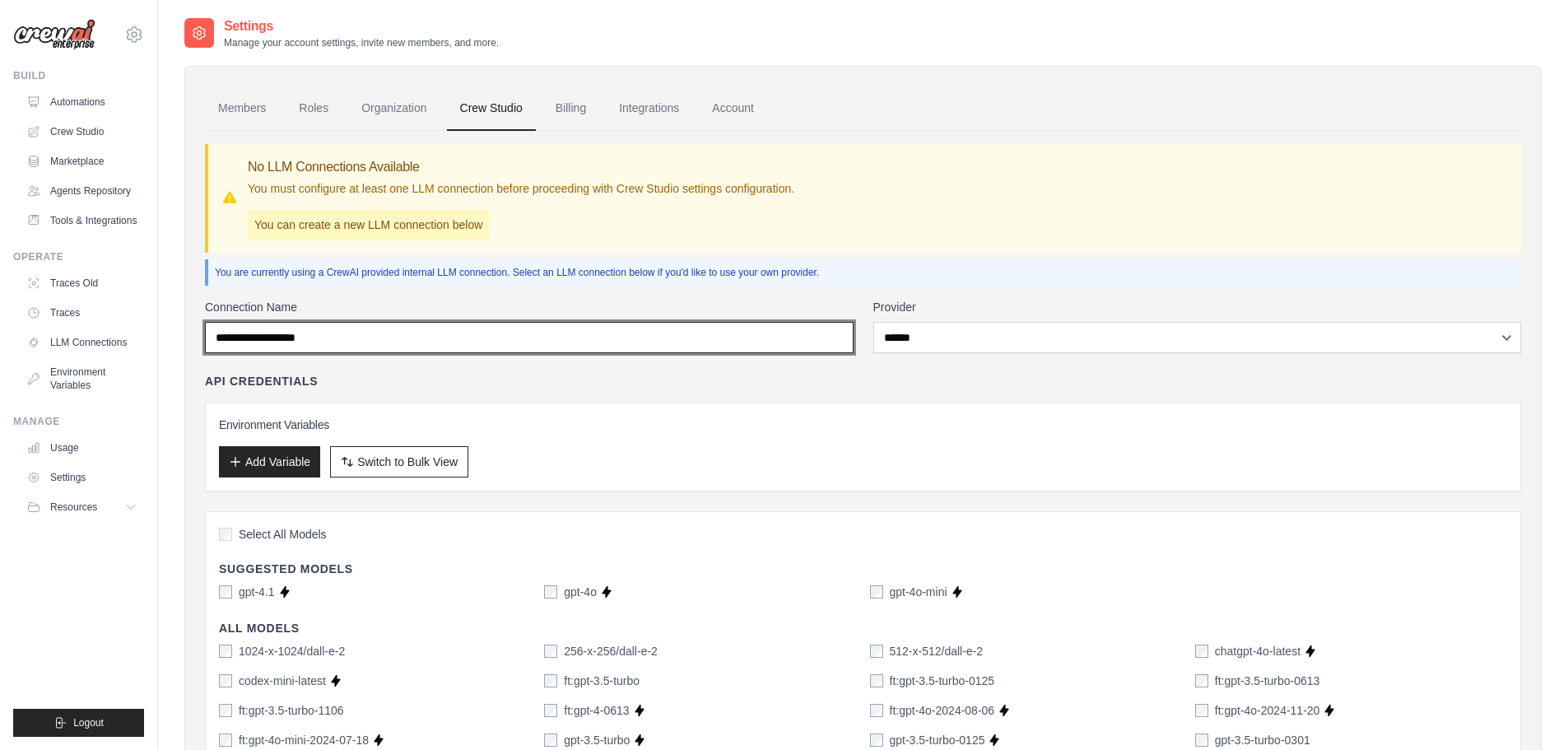
click at [362, 331] on input "Connection Name" at bounding box center [529, 338] width 649 height 32
click at [362, 332] on input "Connection Name" at bounding box center [529, 338] width 649 height 32
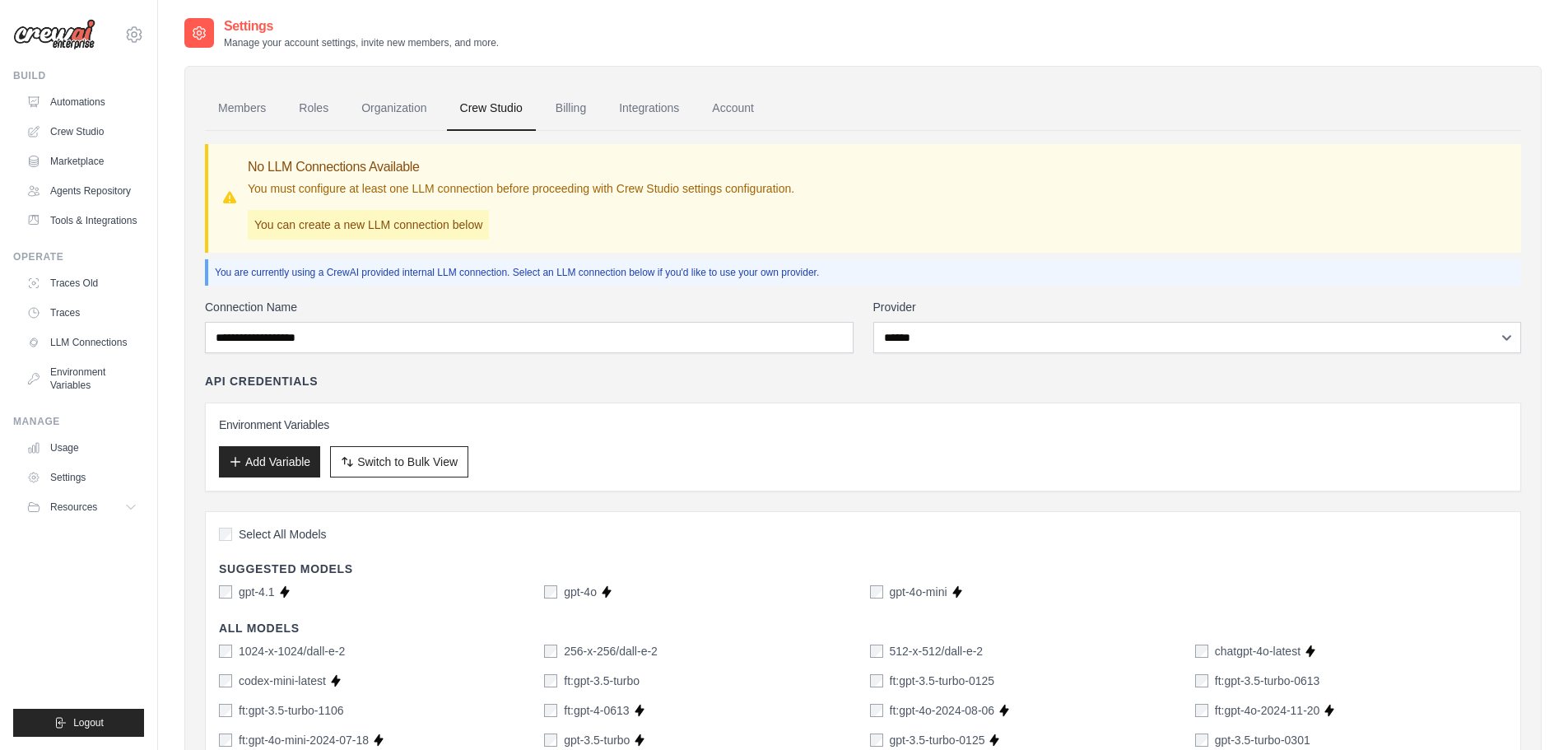
click at [575, 268] on p "You are currently using a CrewAI provided internal LLM connection. Select an LL…" at bounding box center [865, 272] width 1300 height 13
click at [357, 228] on p "You can create a new LLM connection below" at bounding box center [367, 225] width 241 height 30
click at [648, 112] on link "Integrations" at bounding box center [649, 108] width 87 height 44
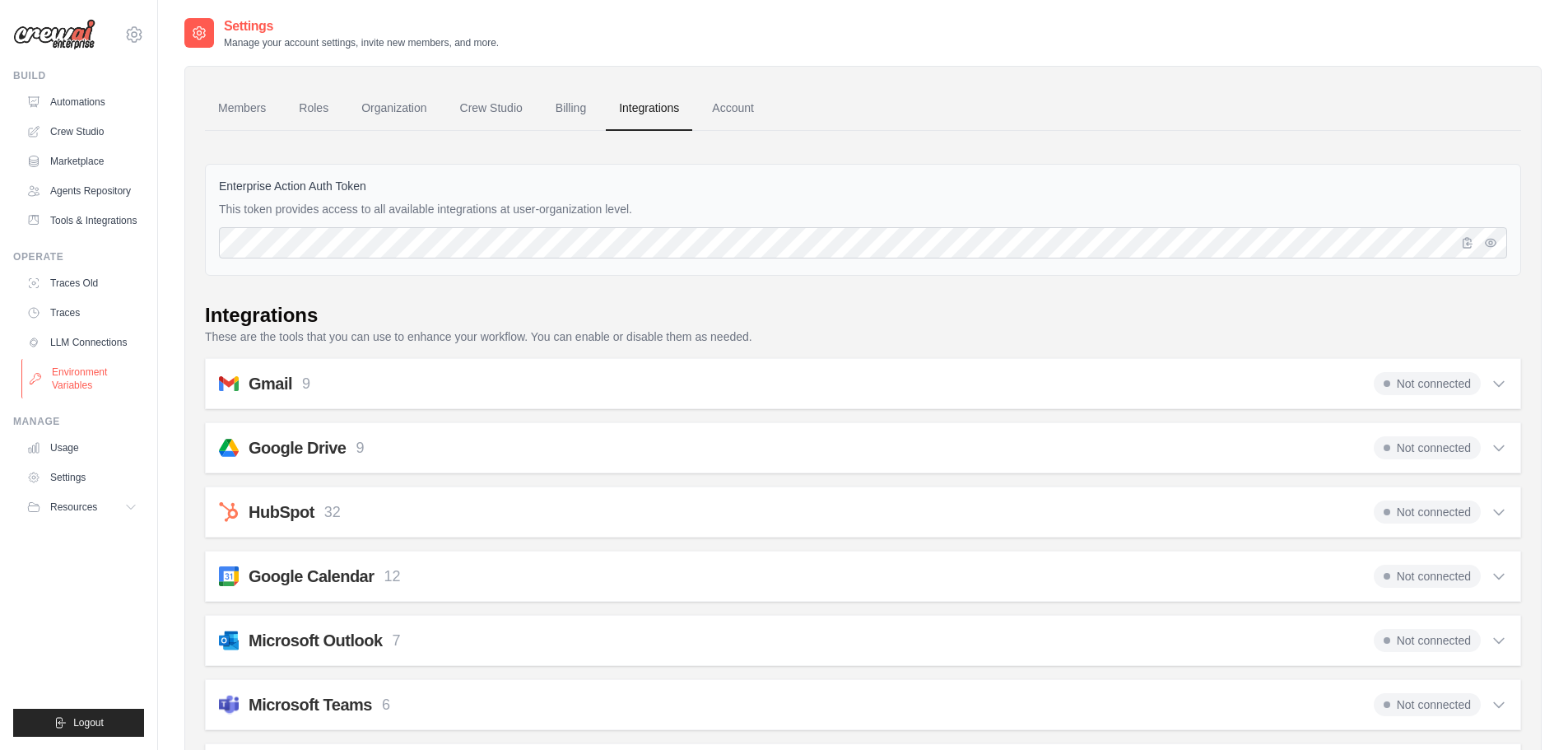
click at [81, 372] on link "Environment Variables" at bounding box center [83, 378] width 124 height 39
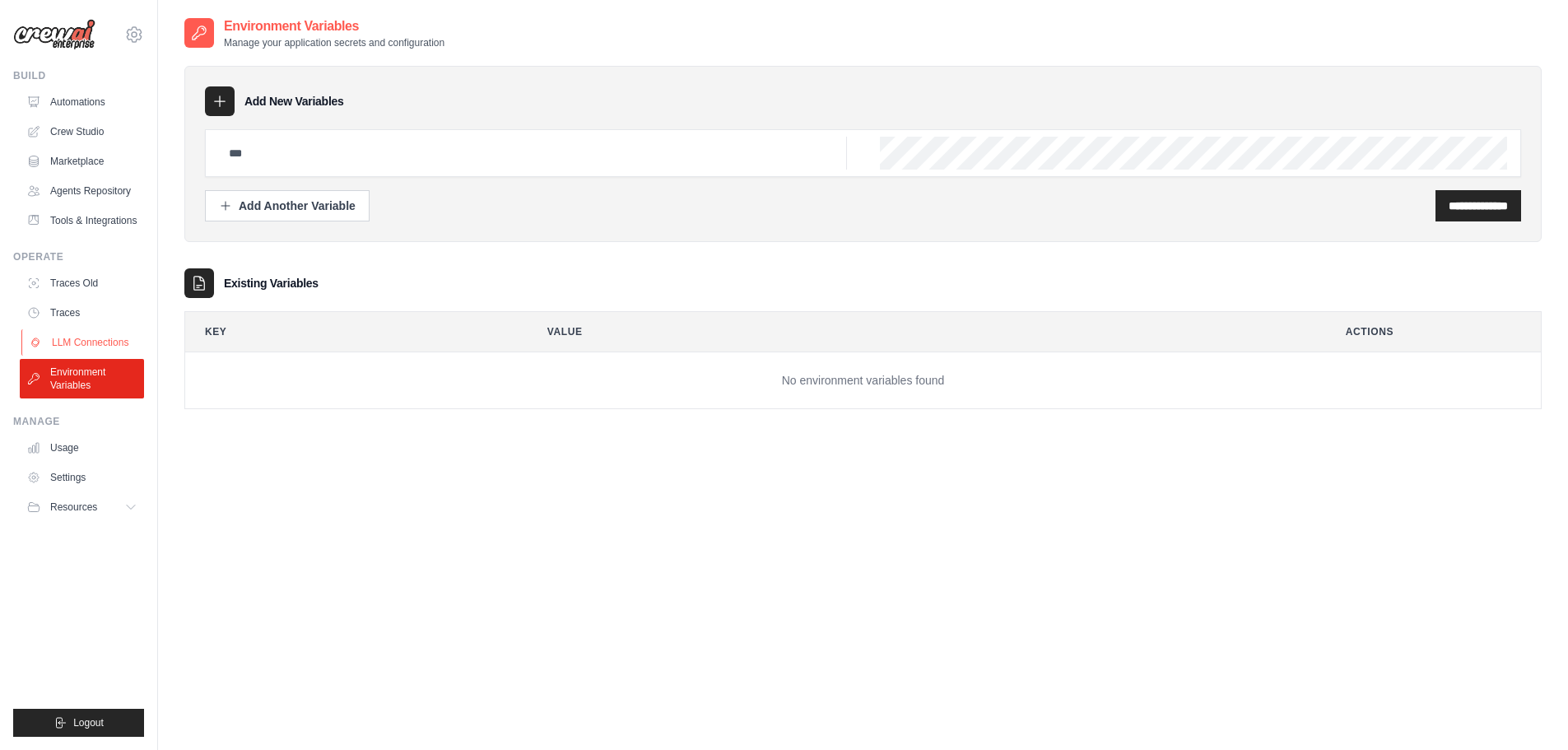
click at [87, 342] on link "LLM Connections" at bounding box center [83, 342] width 124 height 27
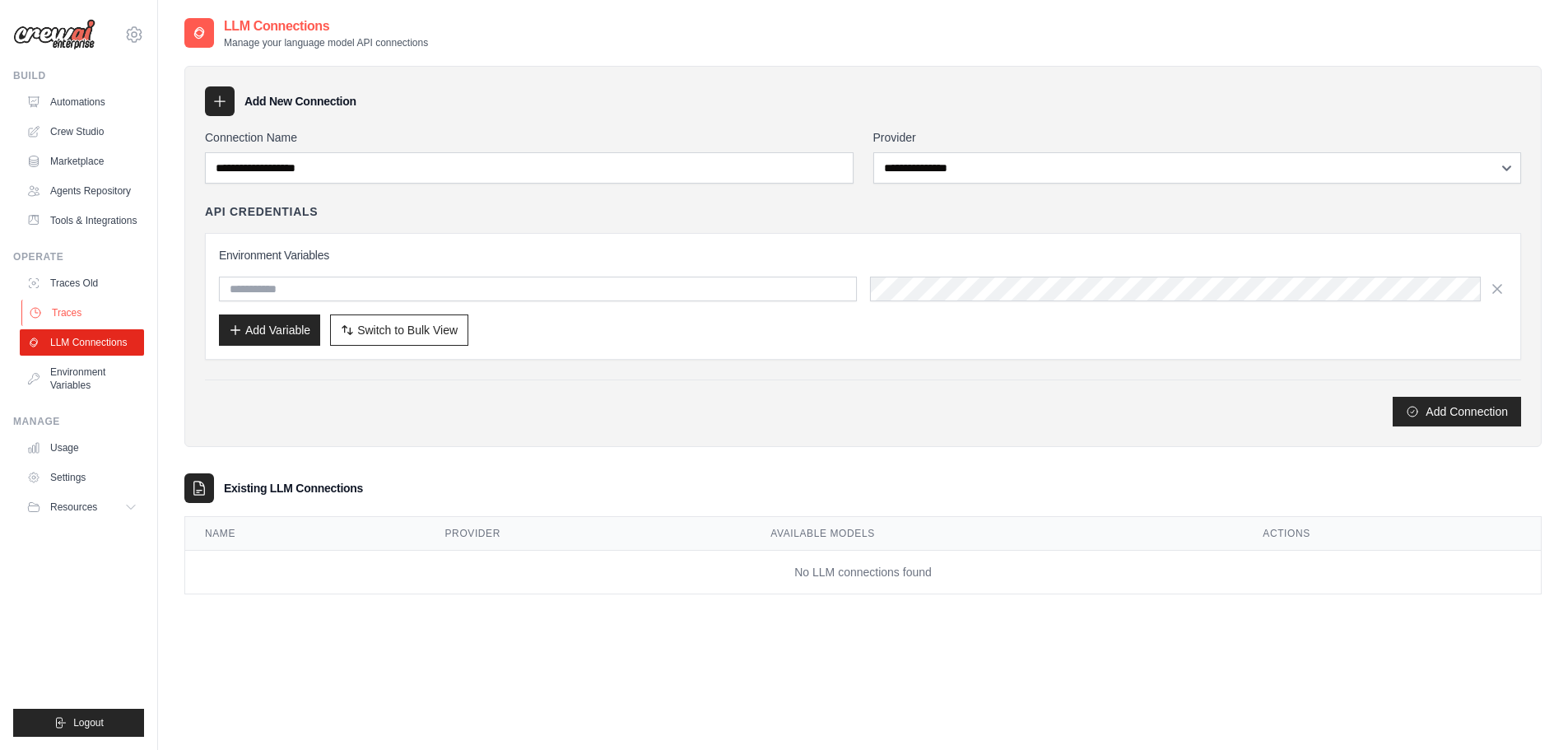
click at [68, 311] on link "Traces" at bounding box center [83, 313] width 124 height 27
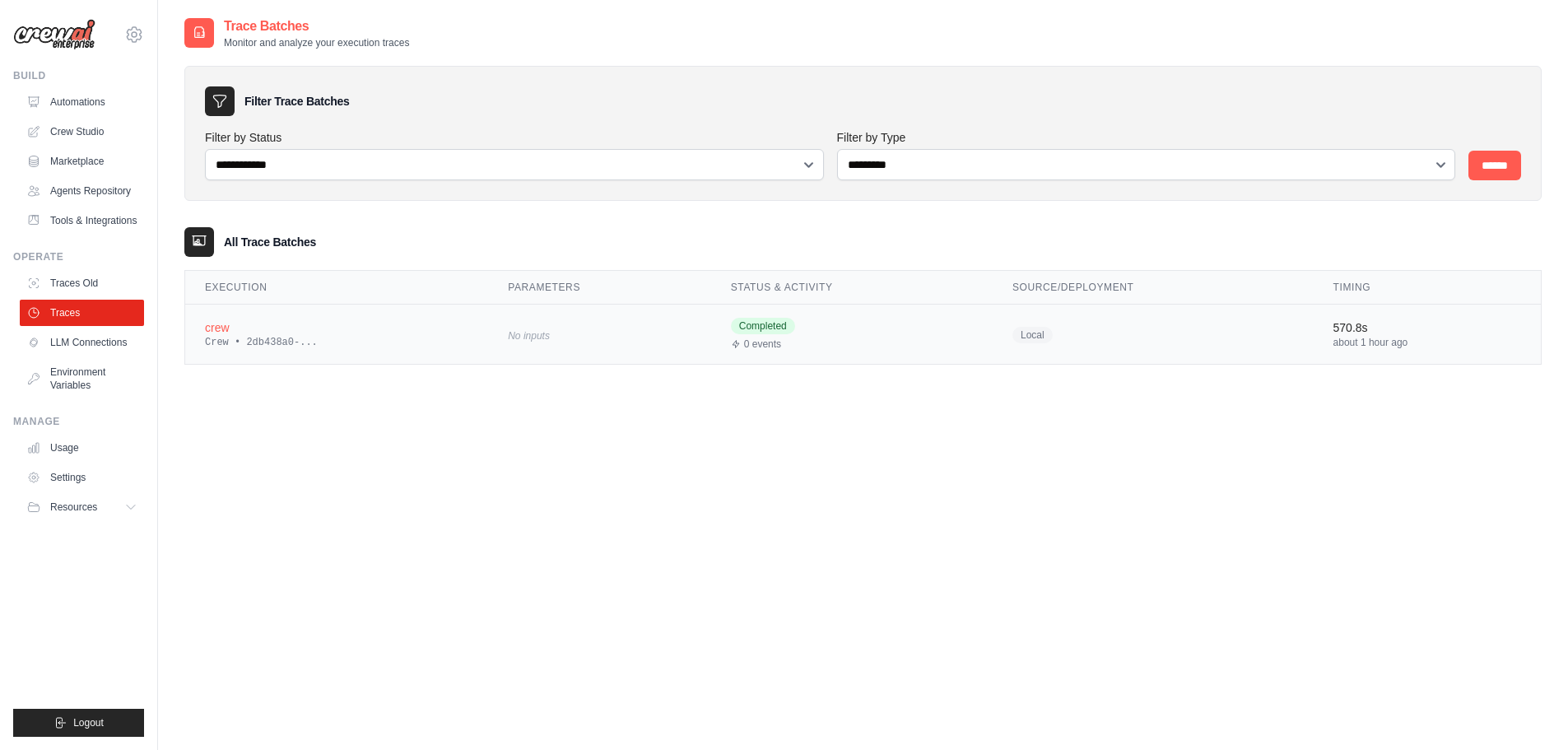
click at [1026, 335] on span "Local" at bounding box center [1032, 335] width 40 height 17
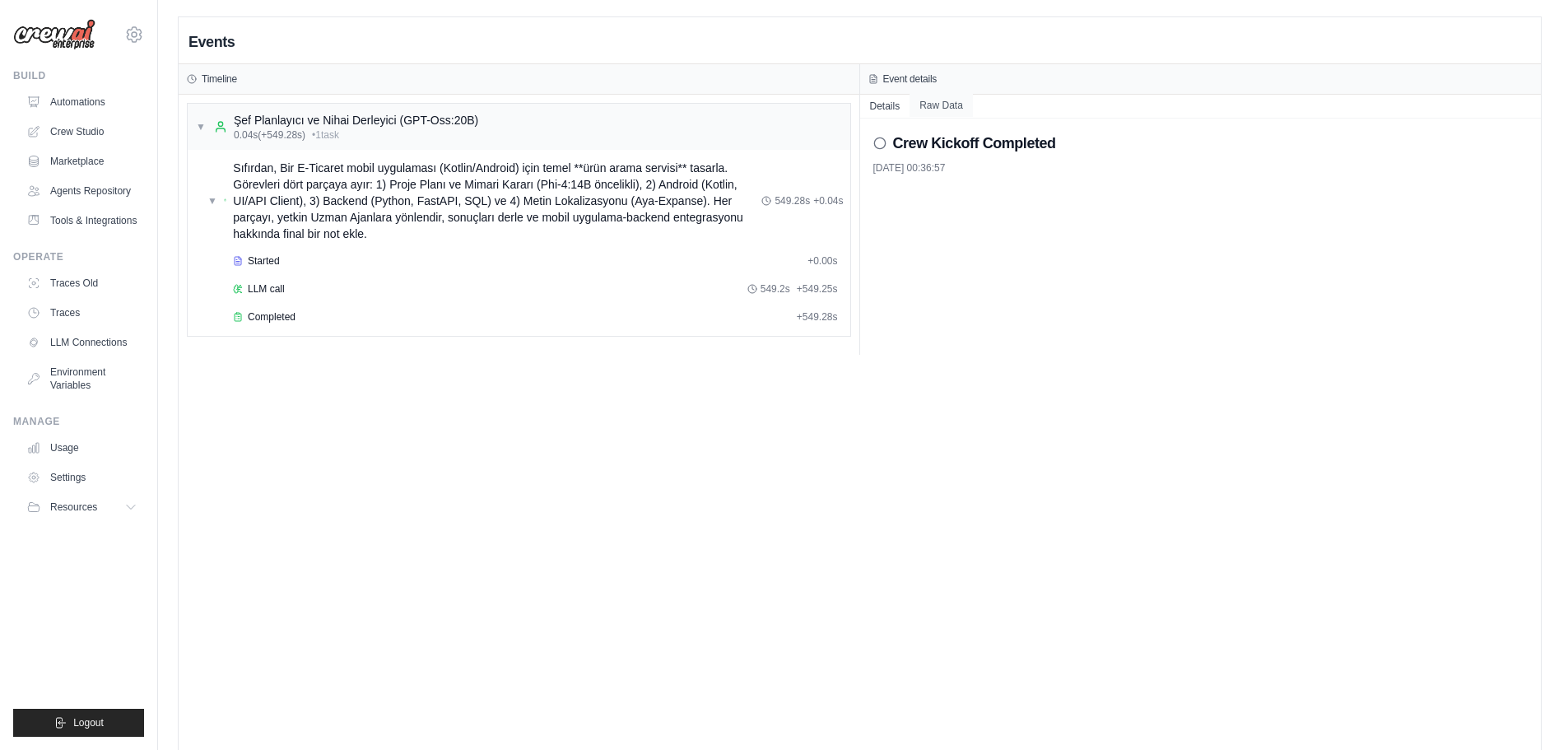
click at [938, 108] on button "Raw Data" at bounding box center [941, 106] width 63 height 23
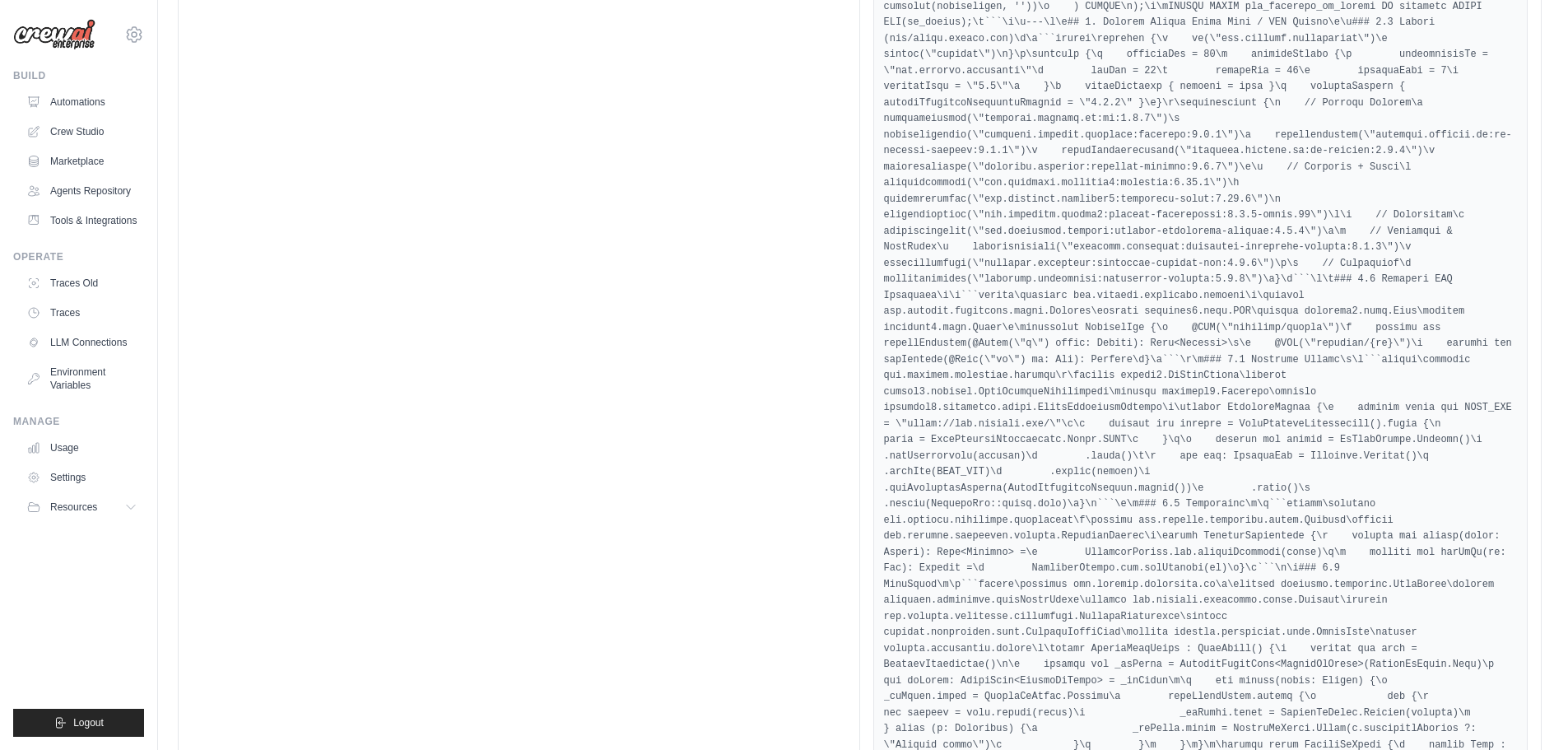
scroll to position [2, 0]
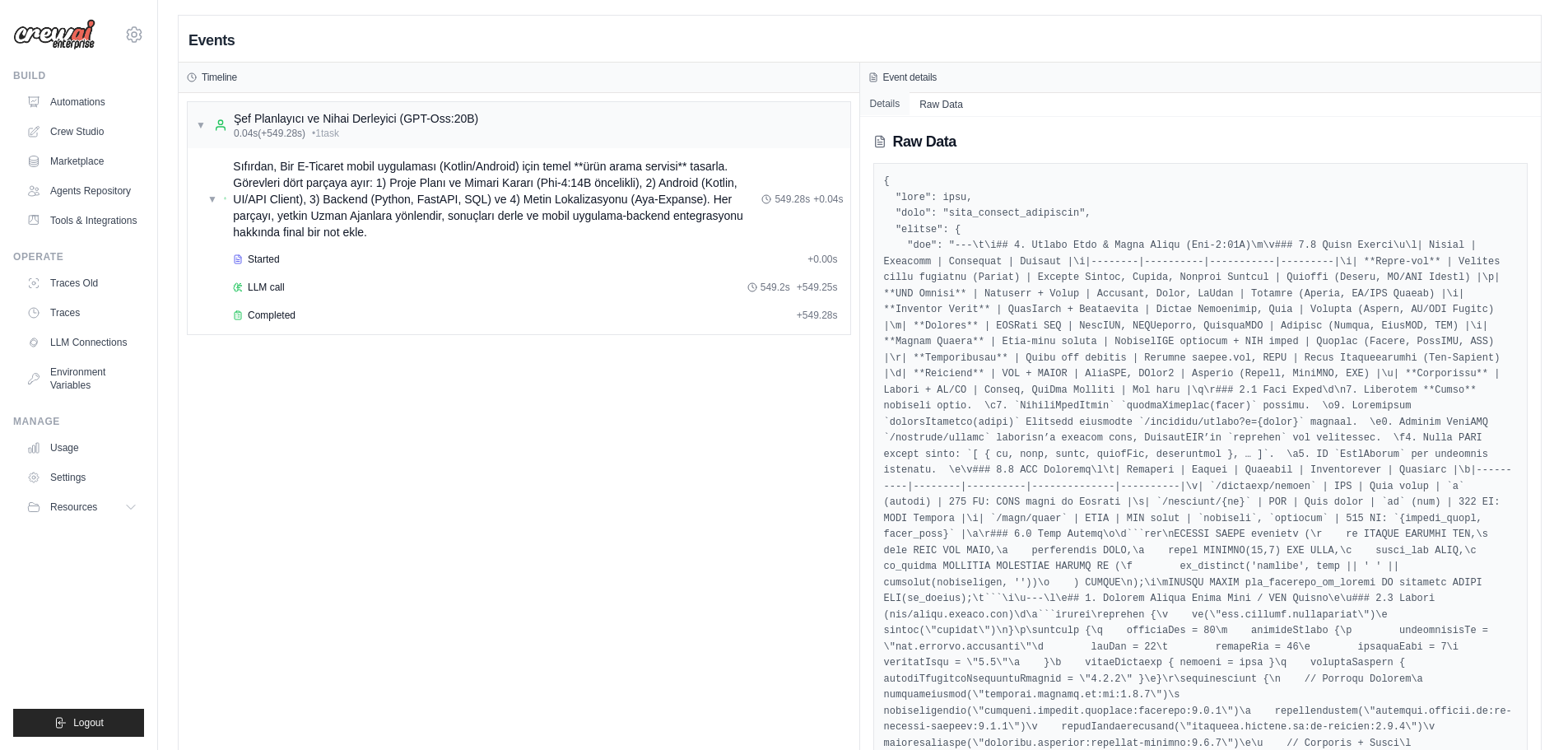
click at [880, 103] on button "Details" at bounding box center [885, 104] width 50 height 23
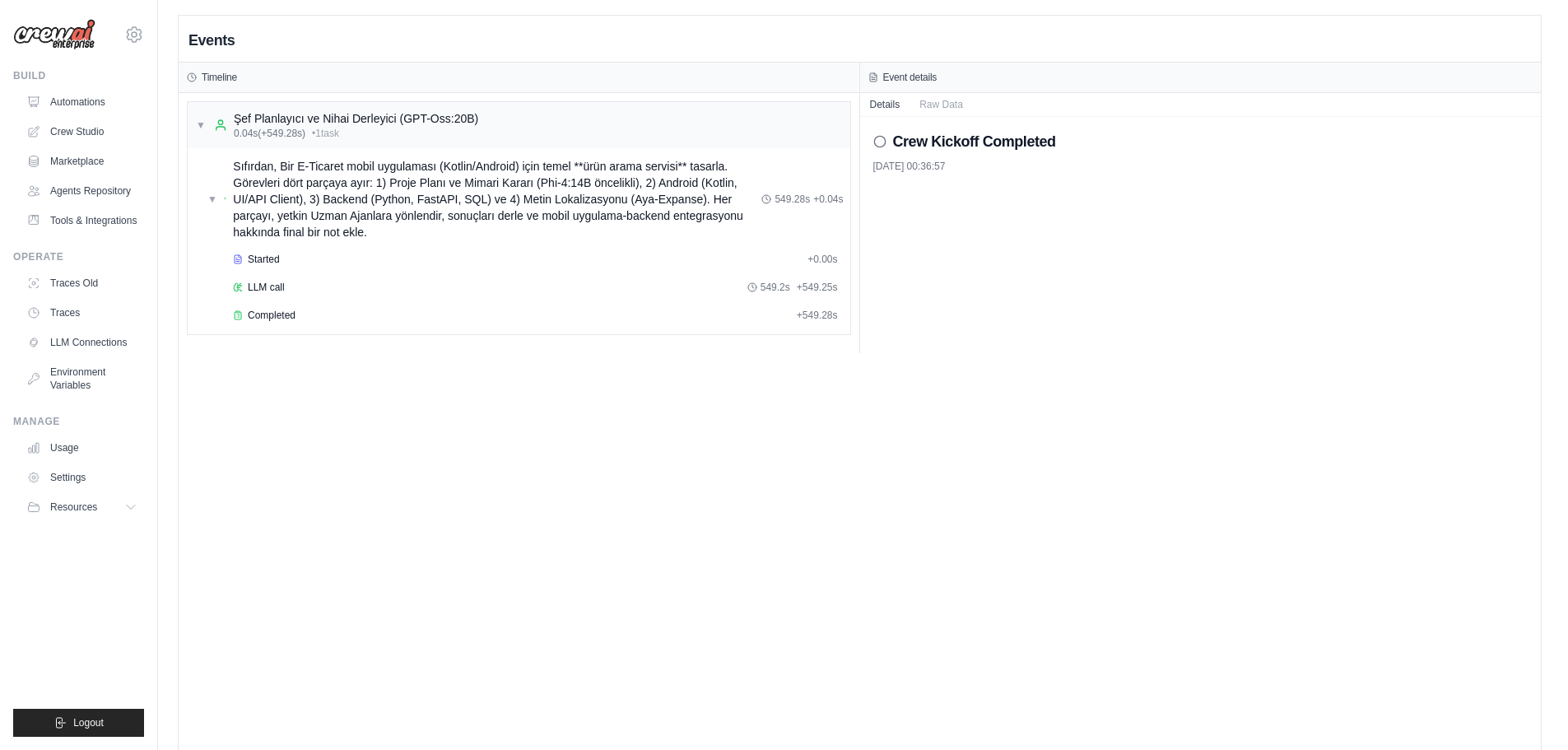
click at [879, 144] on icon at bounding box center [880, 142] width 13 height 13
click at [940, 141] on h2 "Crew Kickoff Completed" at bounding box center [975, 142] width 163 height 23
click at [1053, 149] on h2 "Crew Kickoff Completed" at bounding box center [975, 142] width 163 height 23
click at [272, 258] on span "Started" at bounding box center [263, 259] width 32 height 13
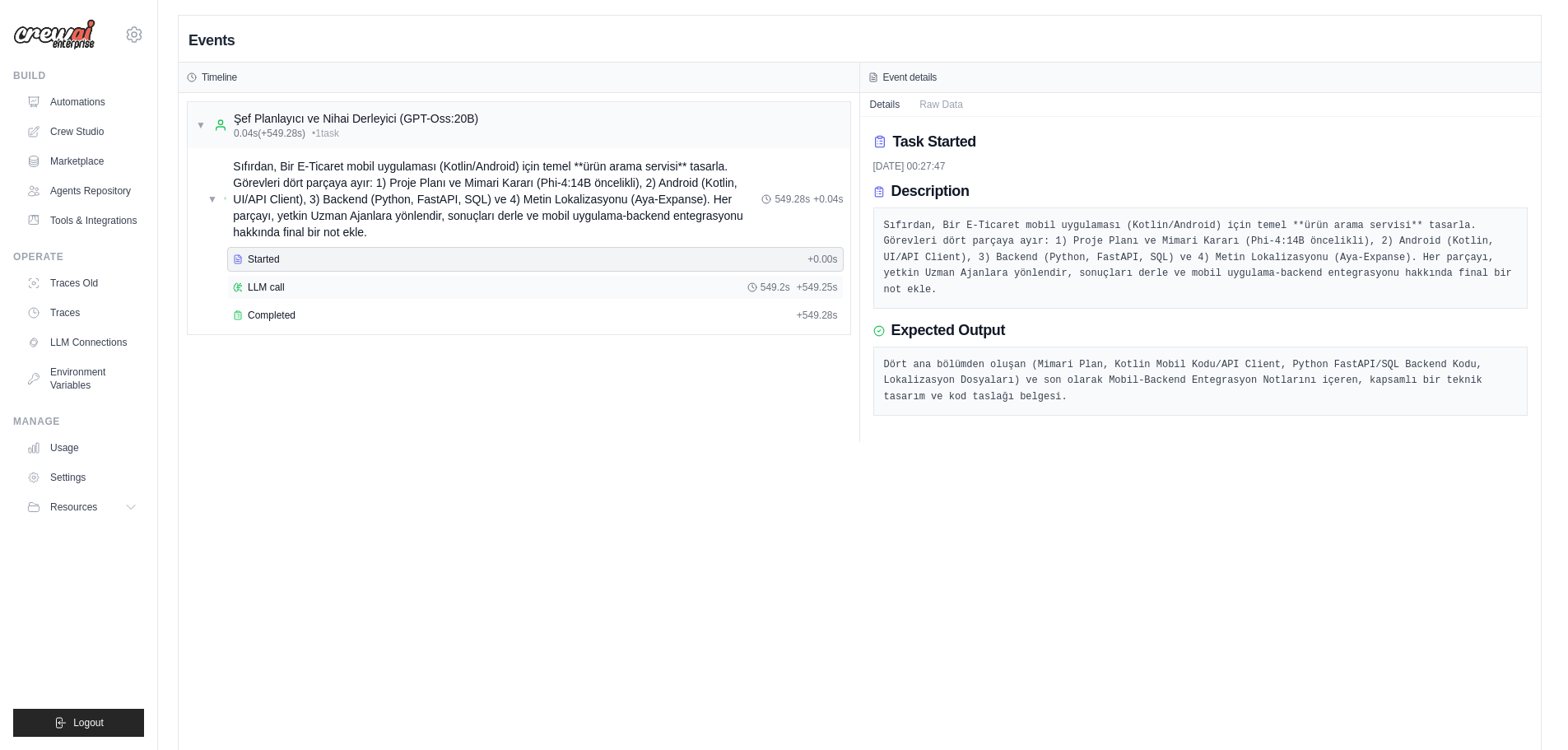
click at [266, 282] on span "LLM call" at bounding box center [266, 288] width 37 height 13
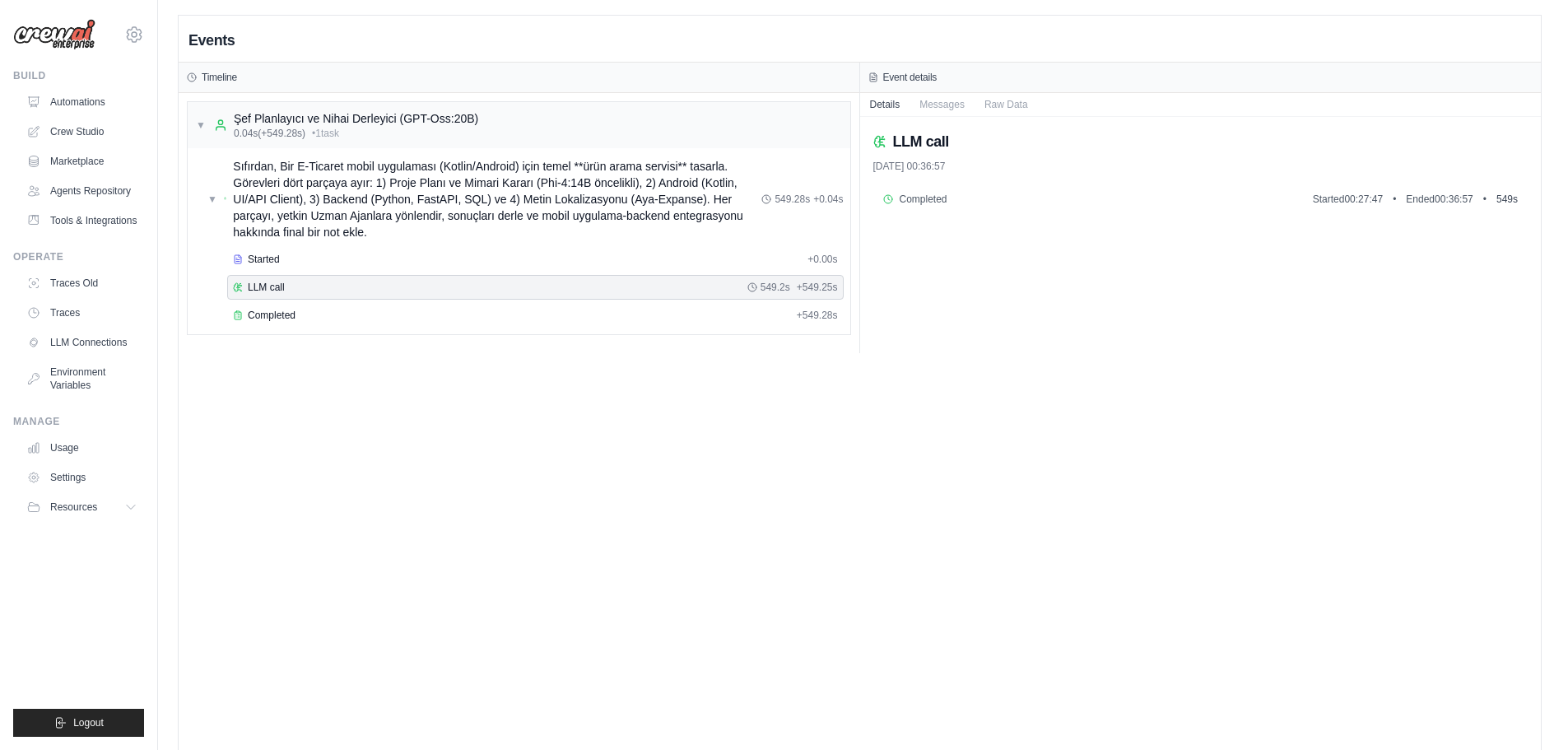
click at [931, 197] on span "Completed" at bounding box center [923, 199] width 47 height 13
click at [893, 189] on div "Completed Started 00:27:47 • Ended 00:36:57 • 549 s" at bounding box center [1201, 199] width 655 height 27
click at [930, 103] on button "Messages" at bounding box center [942, 104] width 65 height 23
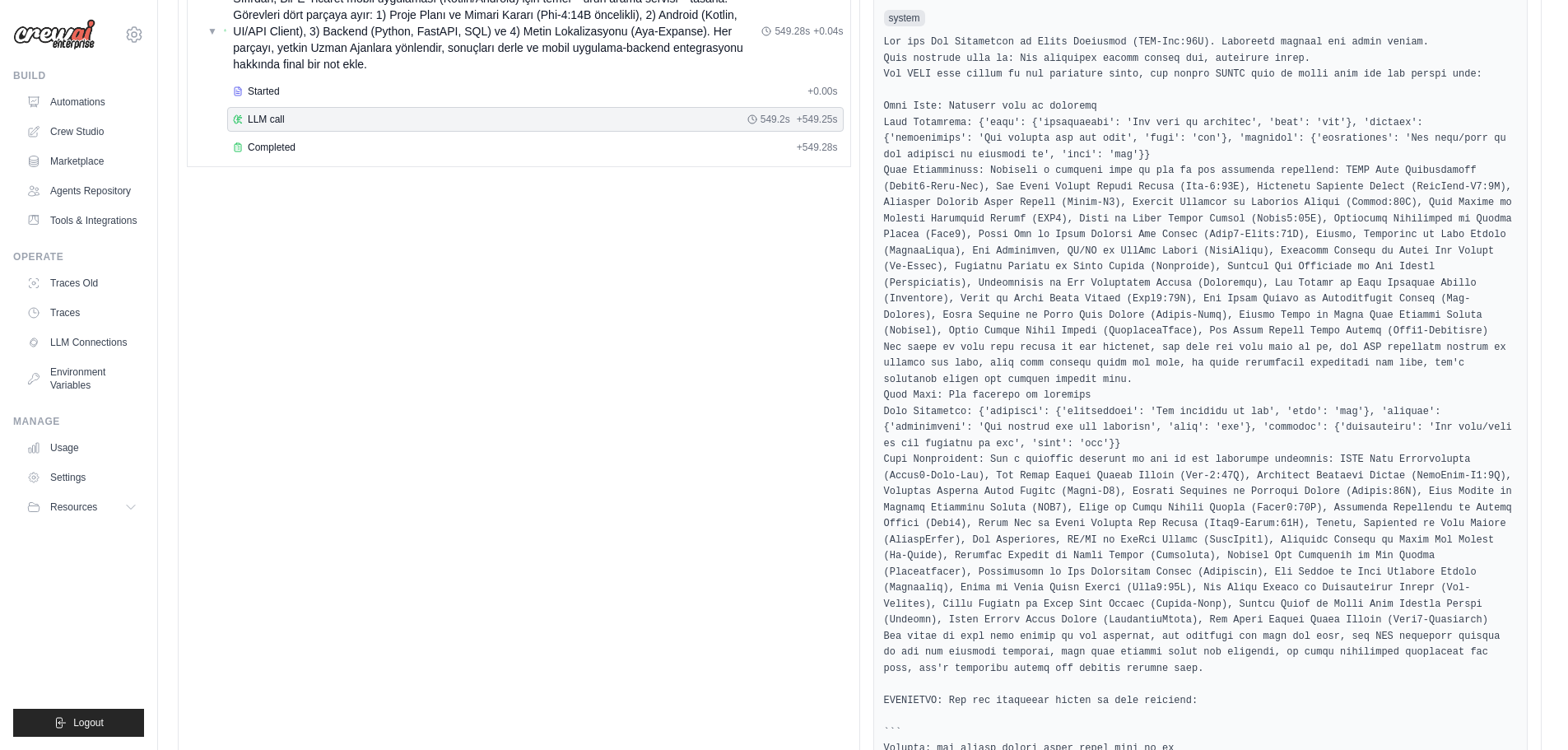
scroll to position [0, 0]
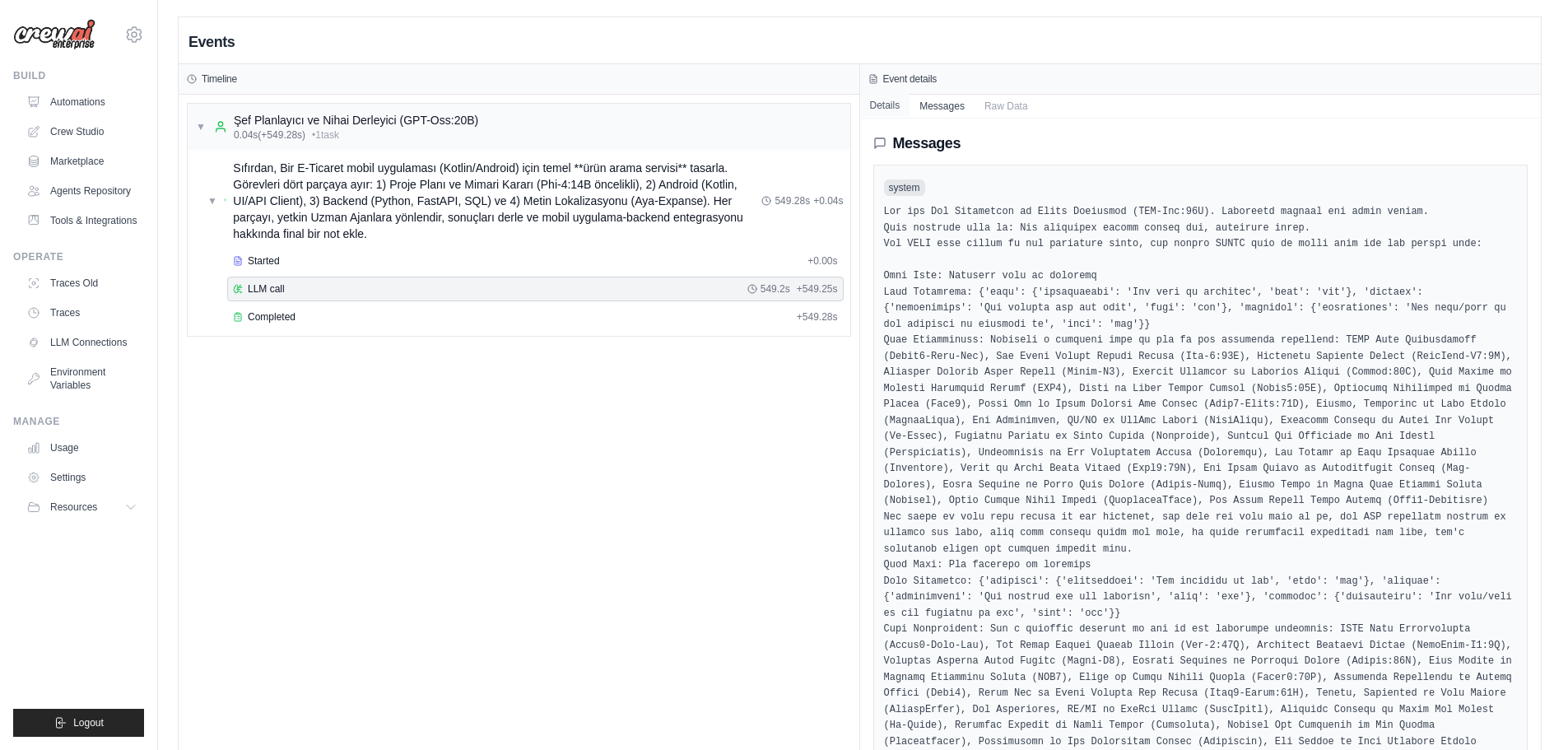
click at [876, 112] on button "Details" at bounding box center [885, 106] width 50 height 23
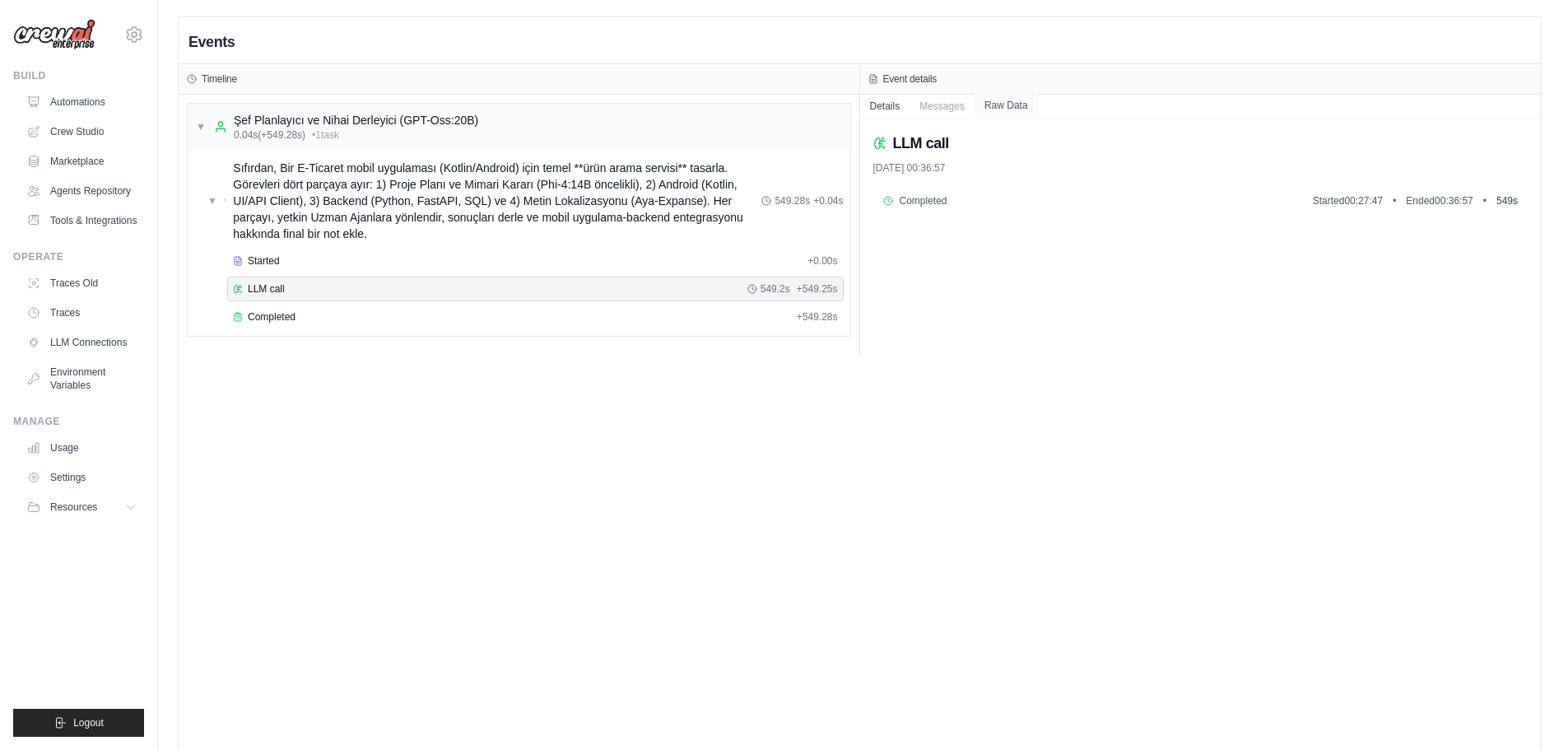
click at [1007, 114] on button "Raw Data" at bounding box center [1006, 106] width 63 height 23
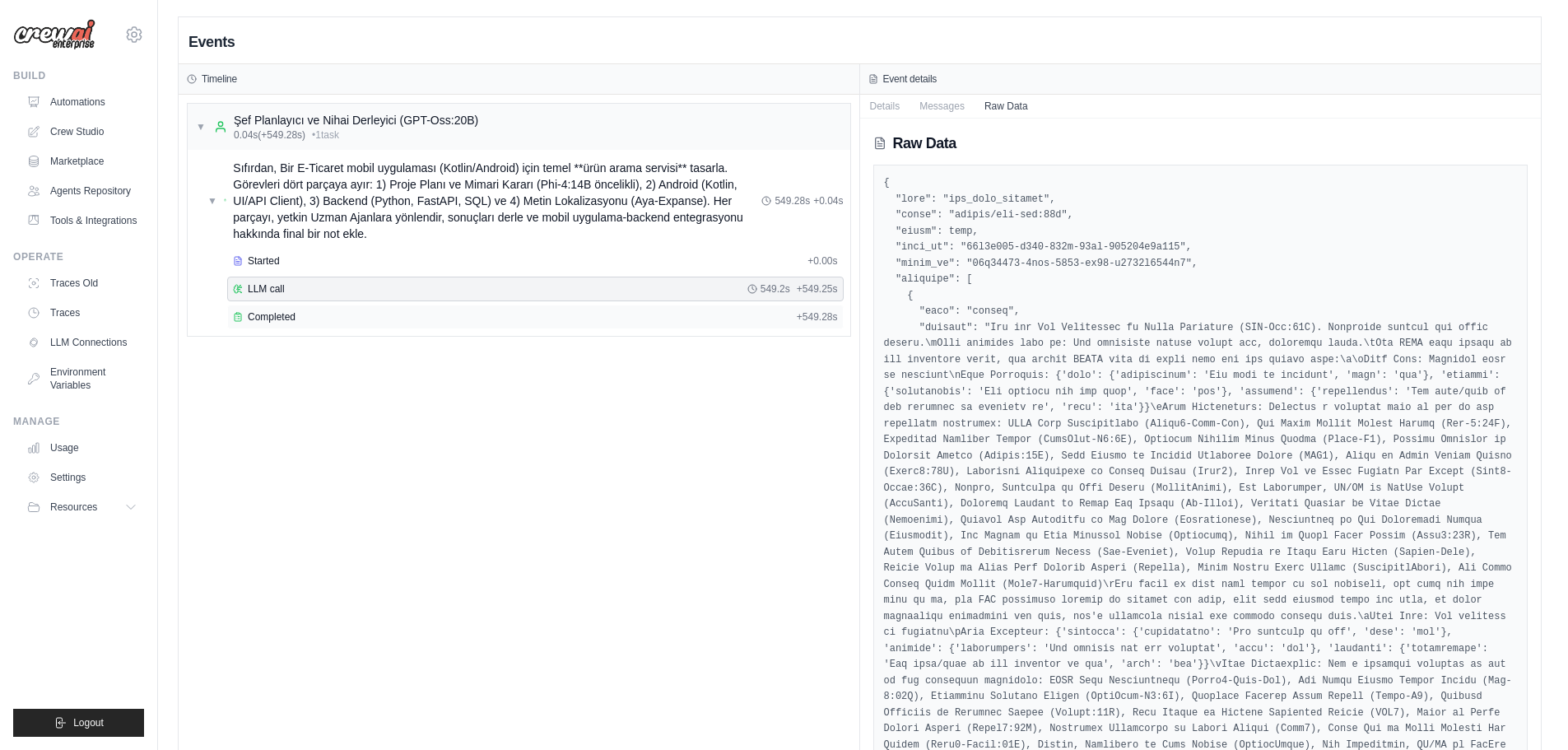
click at [278, 315] on span "Completed" at bounding box center [271, 317] width 47 height 13
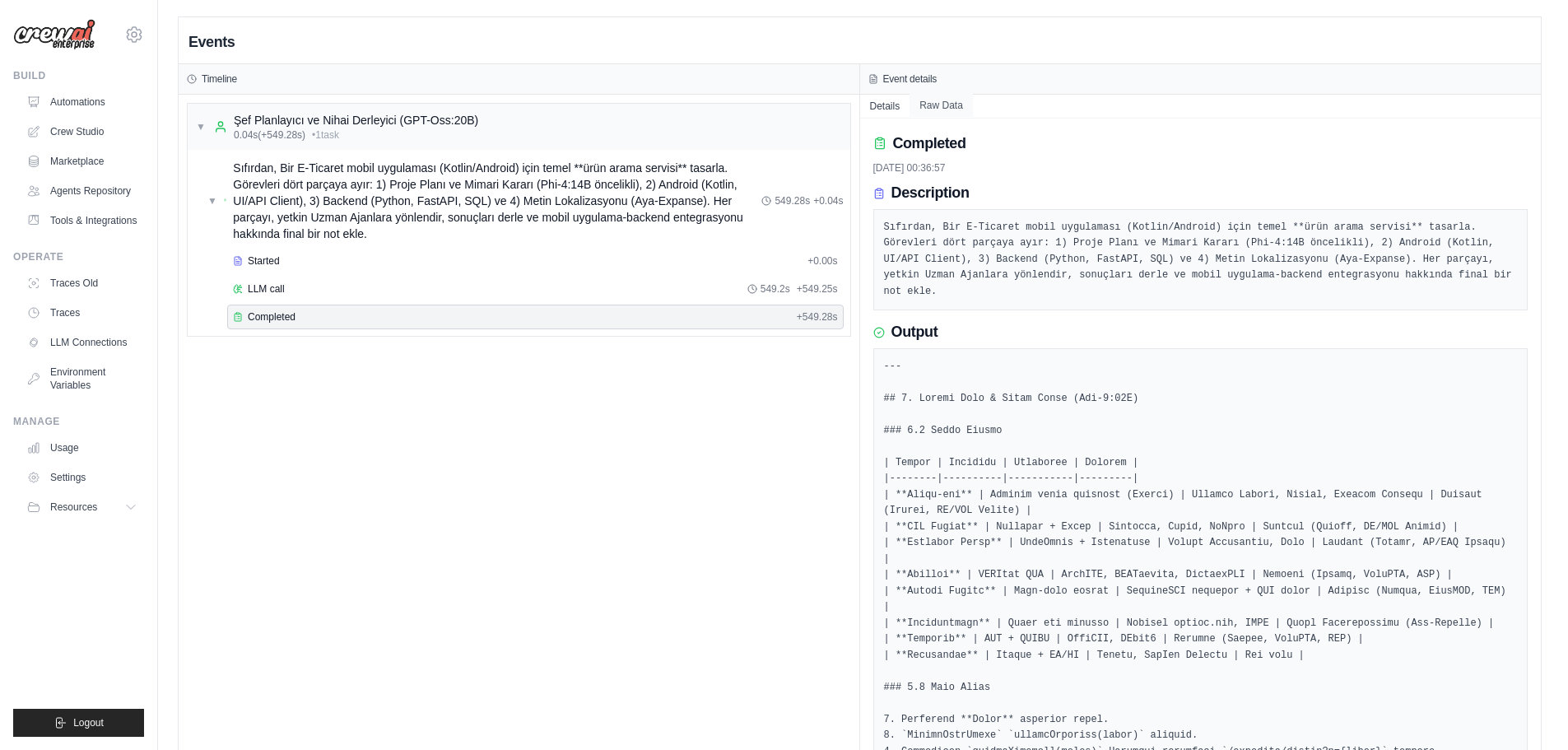
click at [943, 106] on button "Raw Data" at bounding box center [941, 106] width 63 height 23
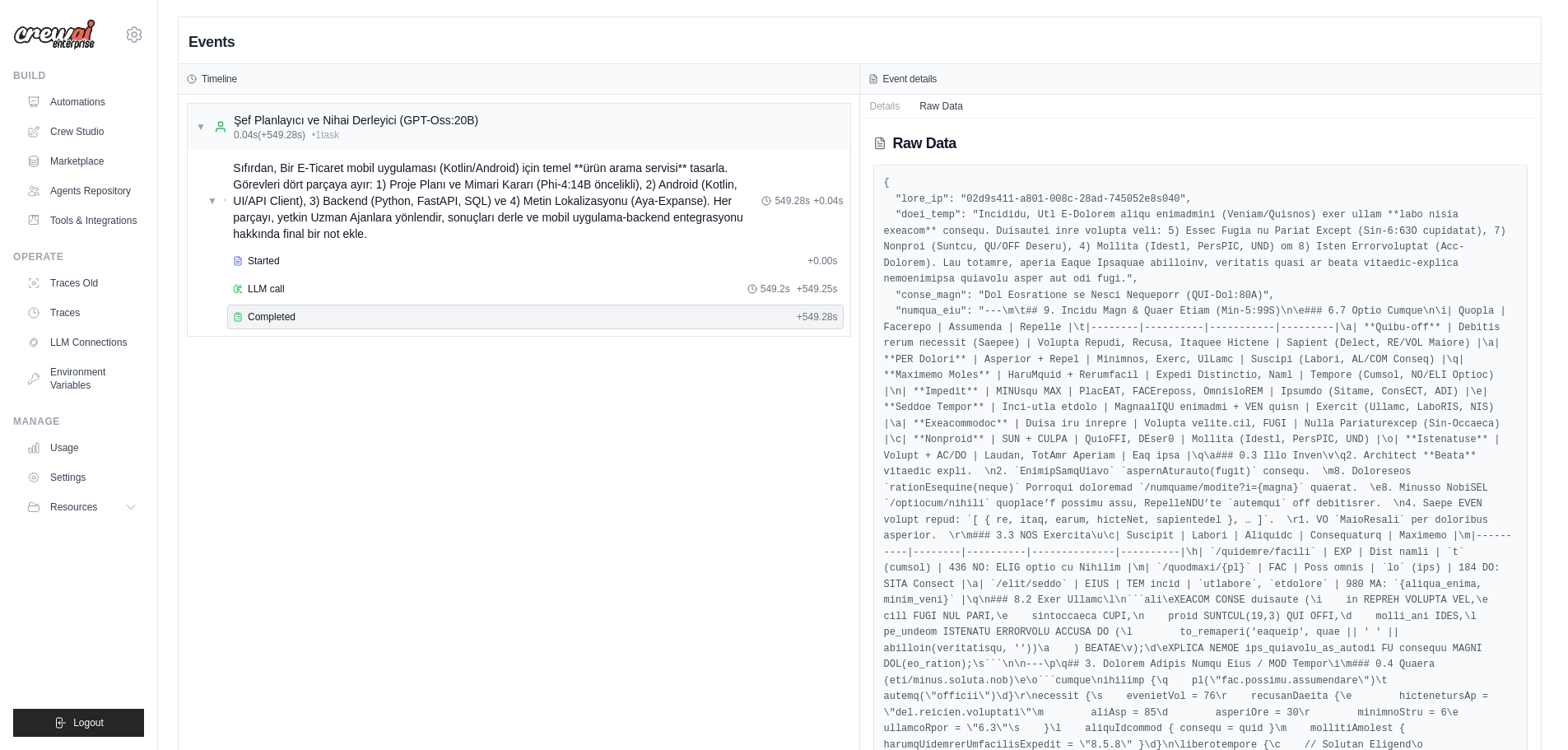
click at [222, 78] on h3 "Timeline" at bounding box center [219, 79] width 35 height 13
click at [884, 103] on button "Details" at bounding box center [885, 106] width 50 height 23
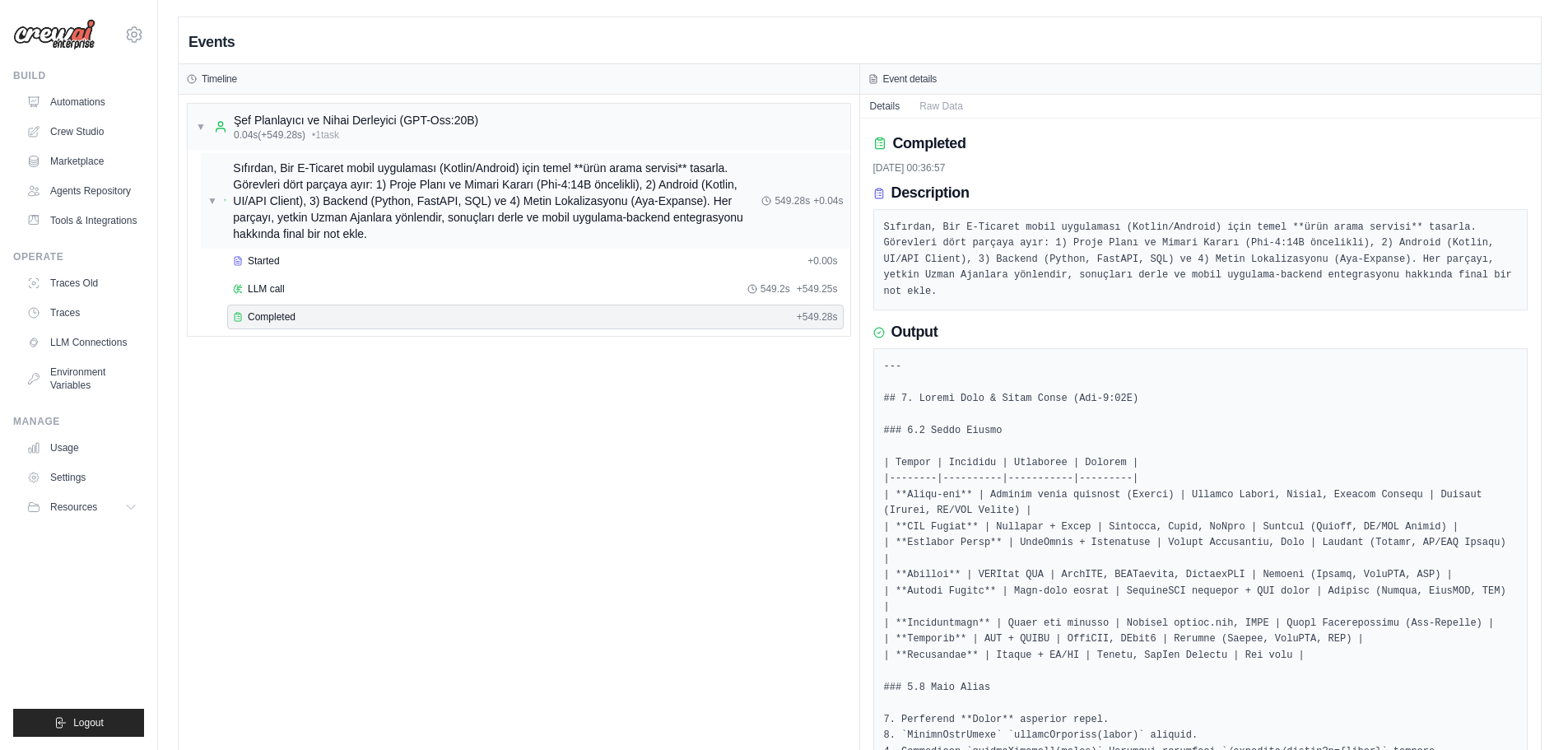
click at [796, 201] on span "549.28s" at bounding box center [792, 201] width 35 height 13
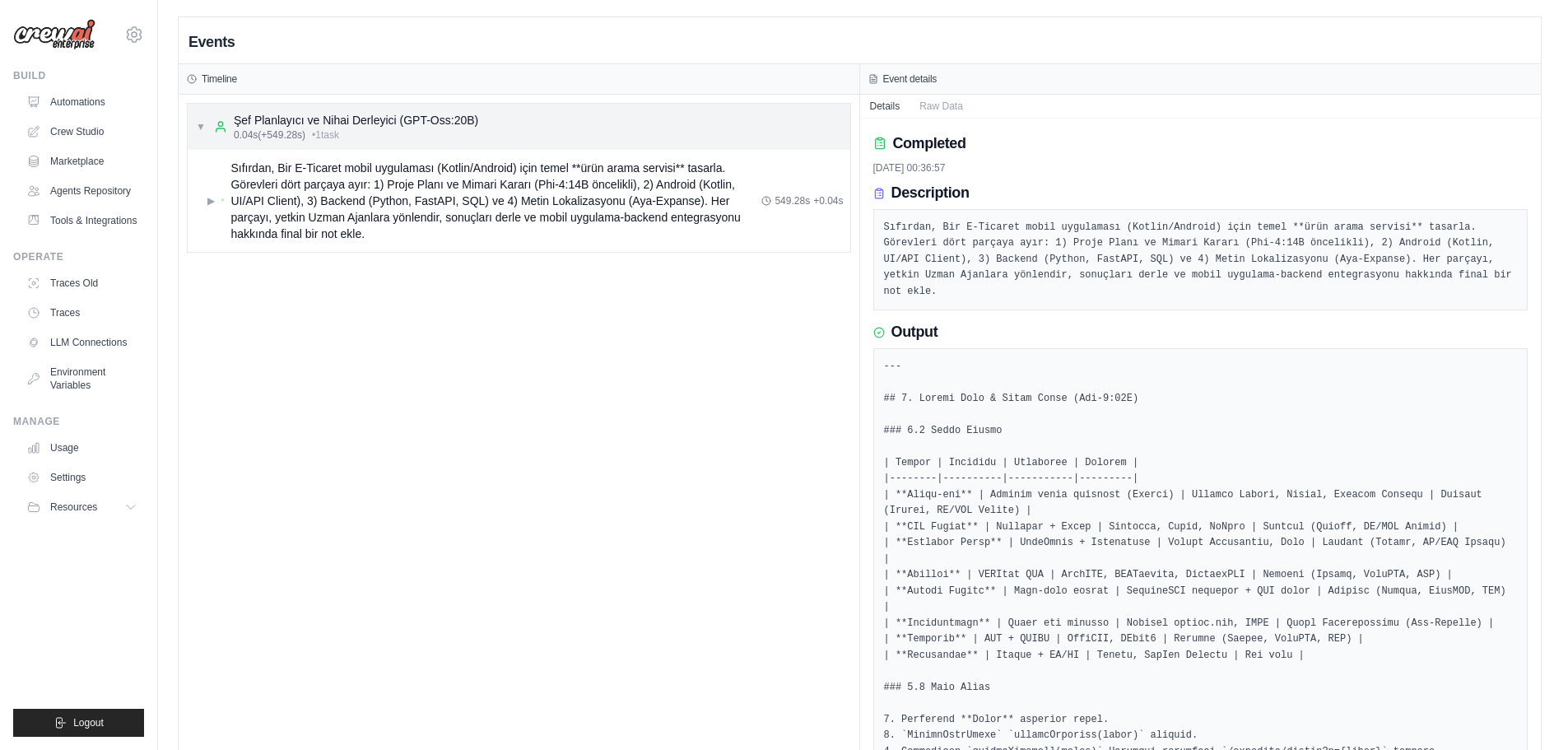
click at [201, 126] on span "▼" at bounding box center [201, 127] width 10 height 13
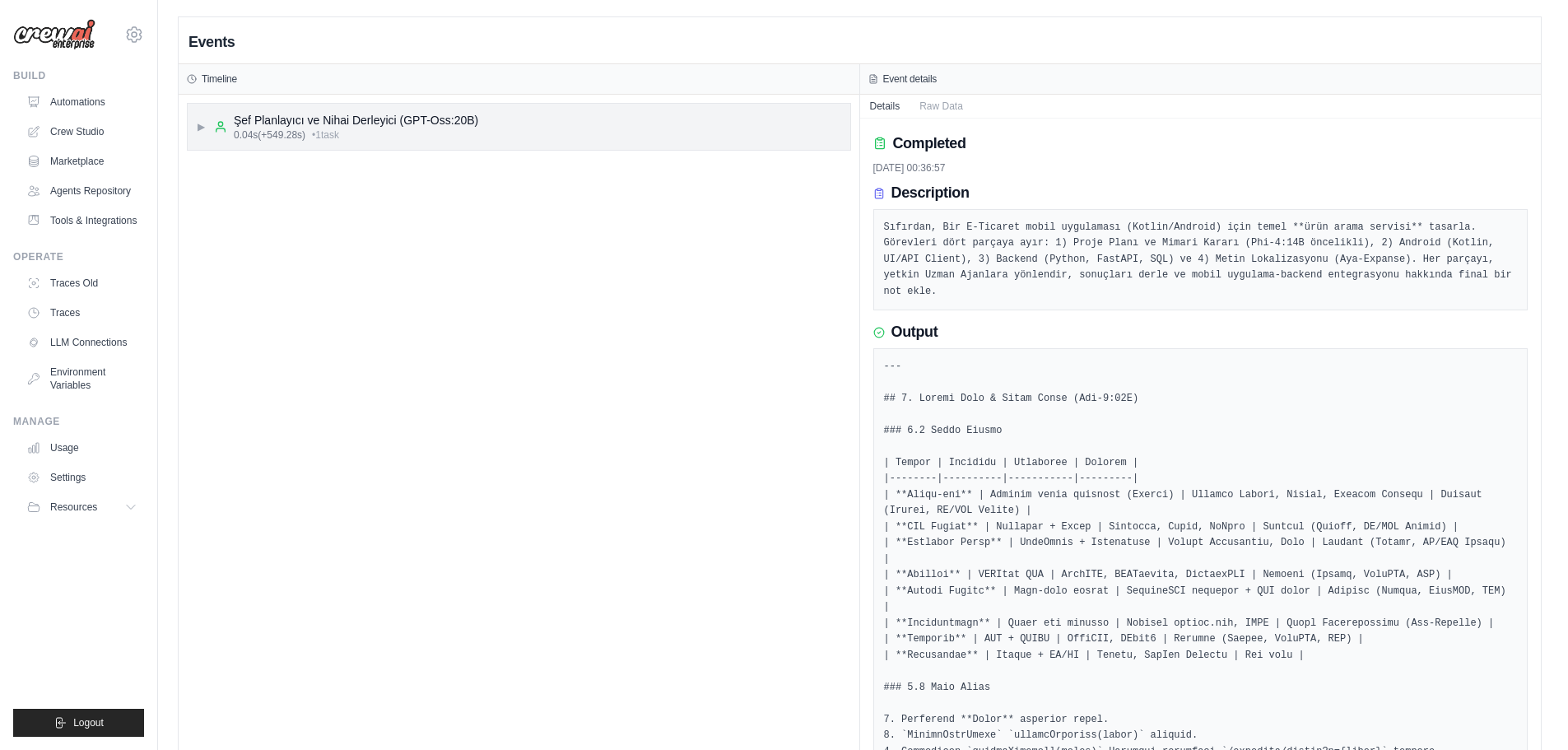
click at [442, 117] on div "Şef Planlayıcı ve Nihai Derleyici (GPT-Oss:20B)" at bounding box center [356, 120] width 244 height 17
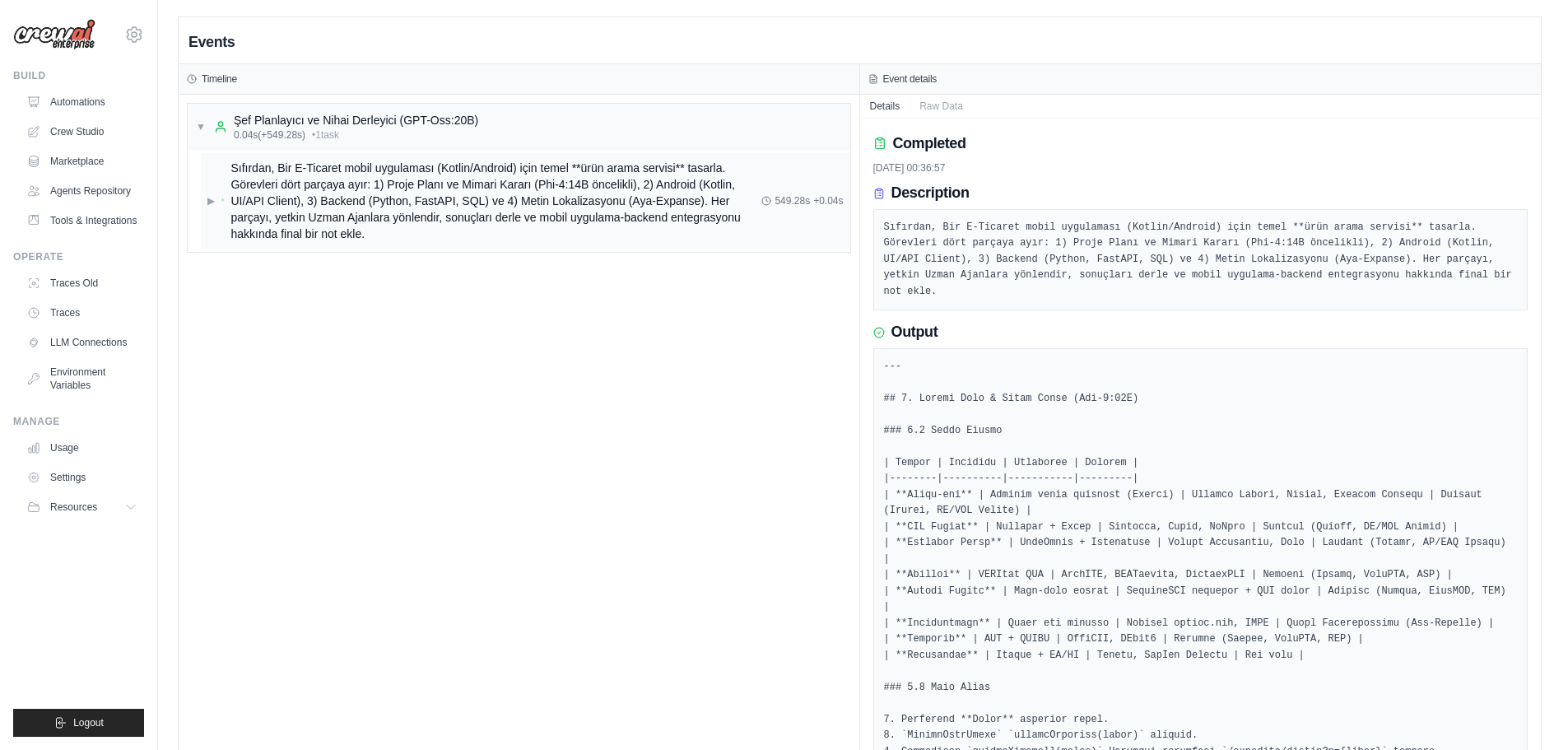
click at [421, 190] on span "Sıfırdan, Bir E-Ticaret mobil uygulaması (Kotlin/Android) için temel **ürün ara…" at bounding box center [496, 201] width 531 height 82
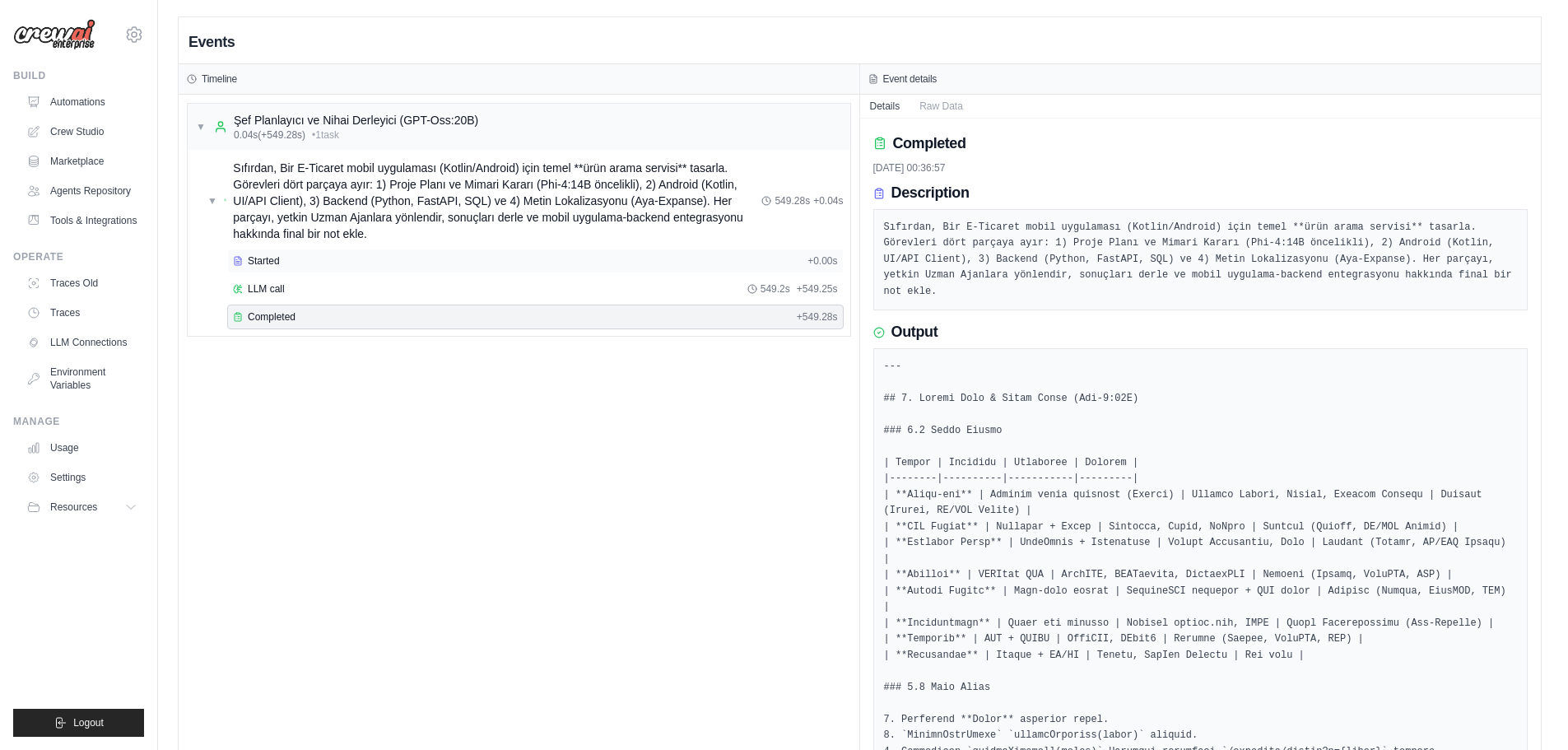
click at [379, 270] on div "Started + 0.00s" at bounding box center [536, 261] width 617 height 25
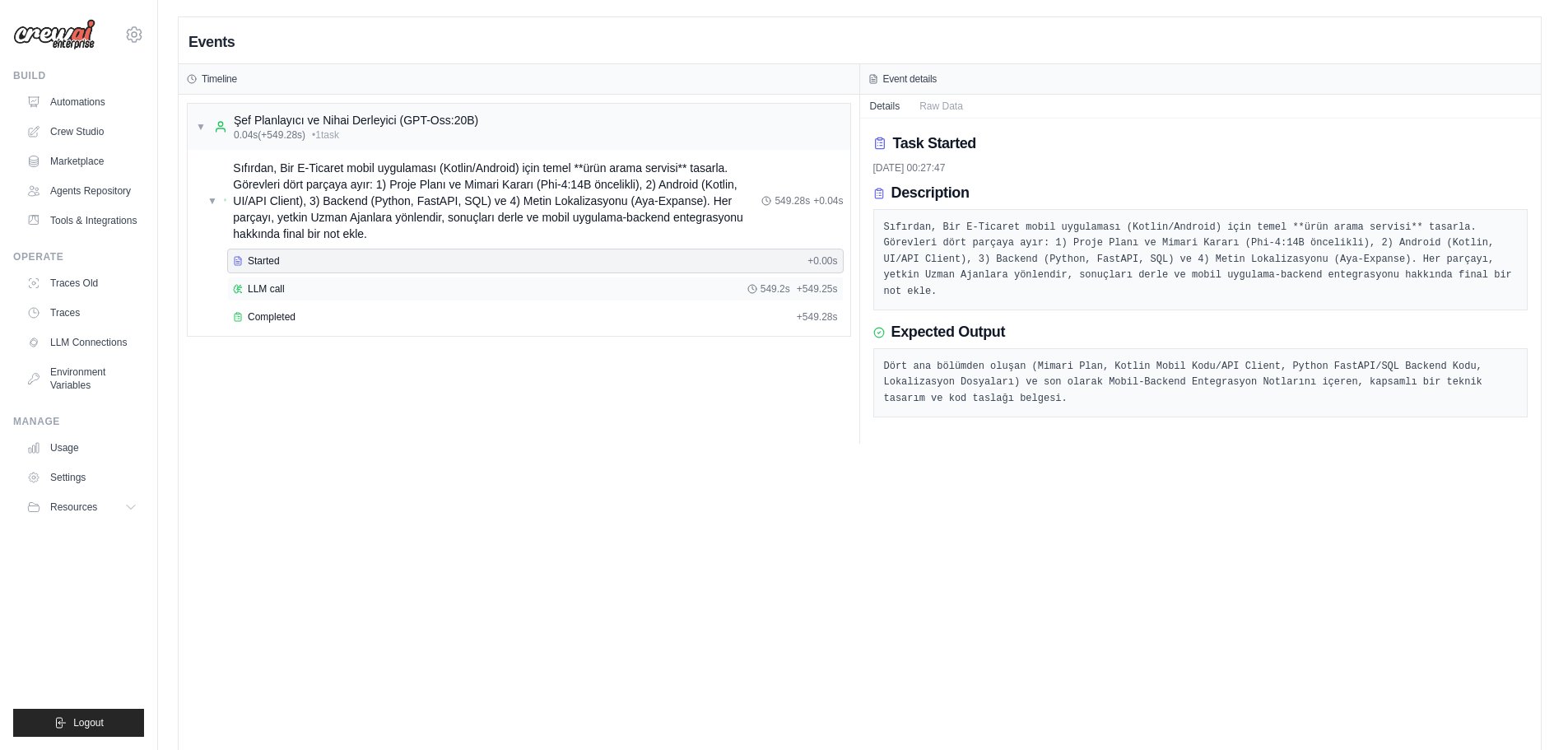
click at [371, 285] on div "LLM call 549.2s + 549.25s" at bounding box center [536, 289] width 605 height 13
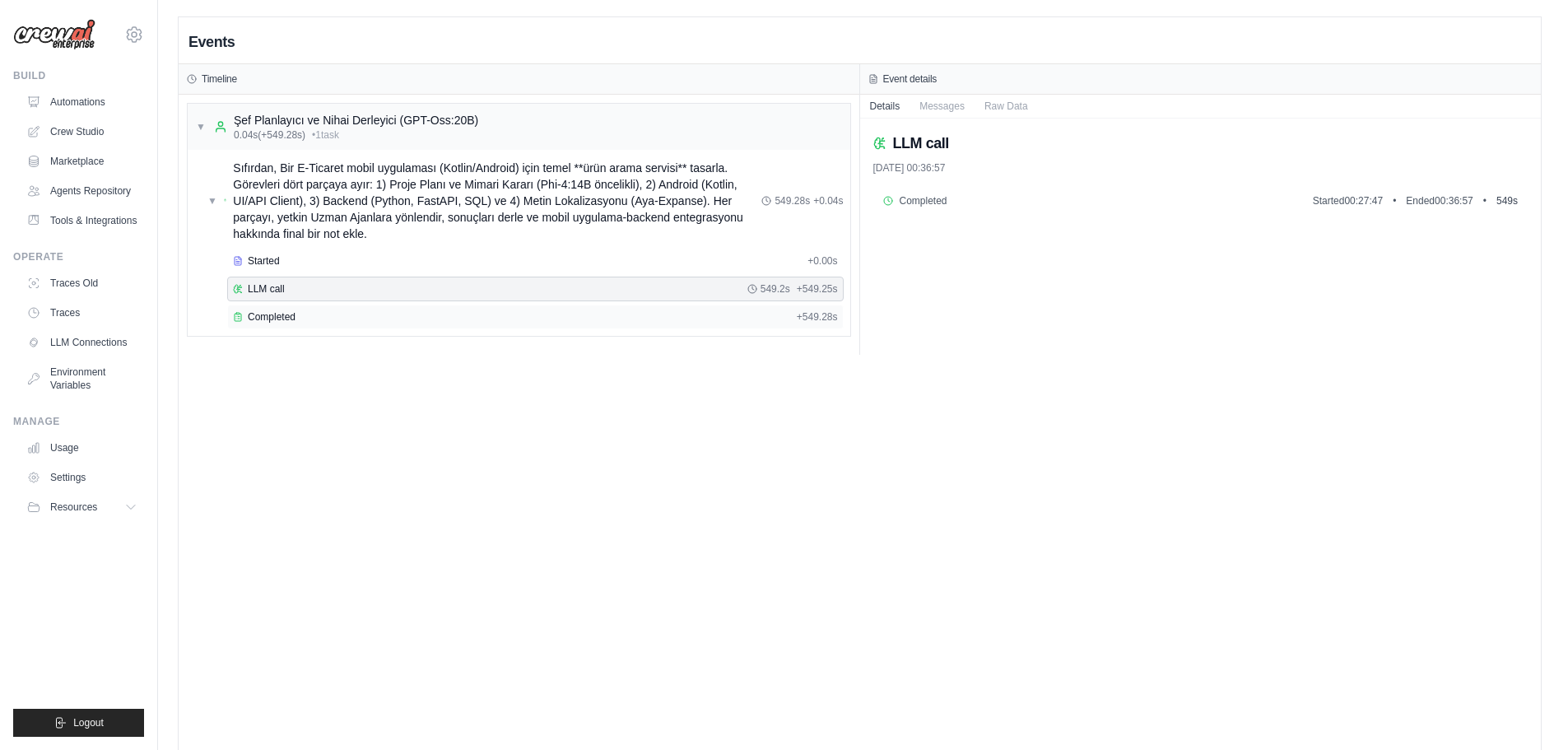
click at [365, 310] on div "Completed" at bounding box center [512, 317] width 557 height 13
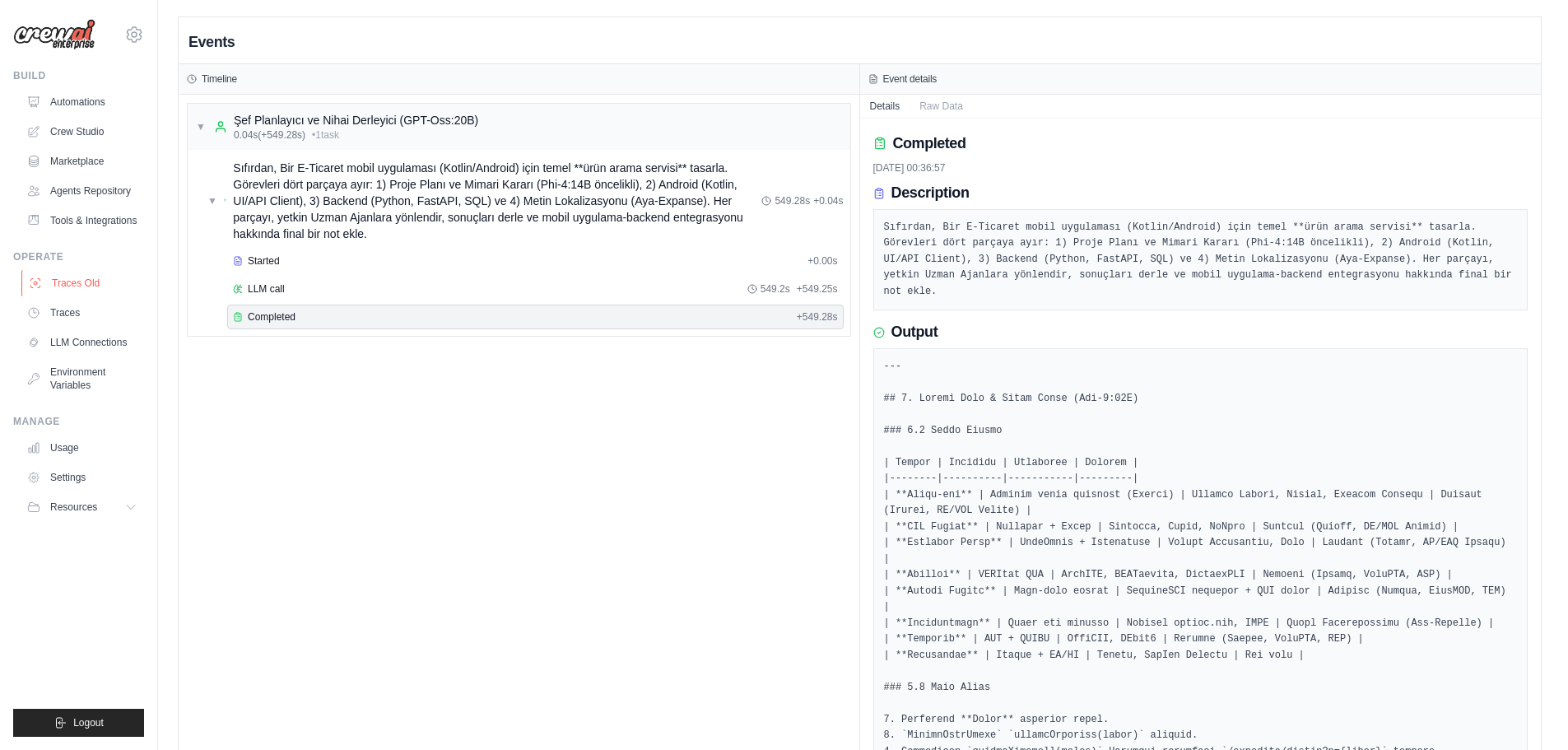
click at [86, 282] on link "Traces Old" at bounding box center [83, 283] width 124 height 27
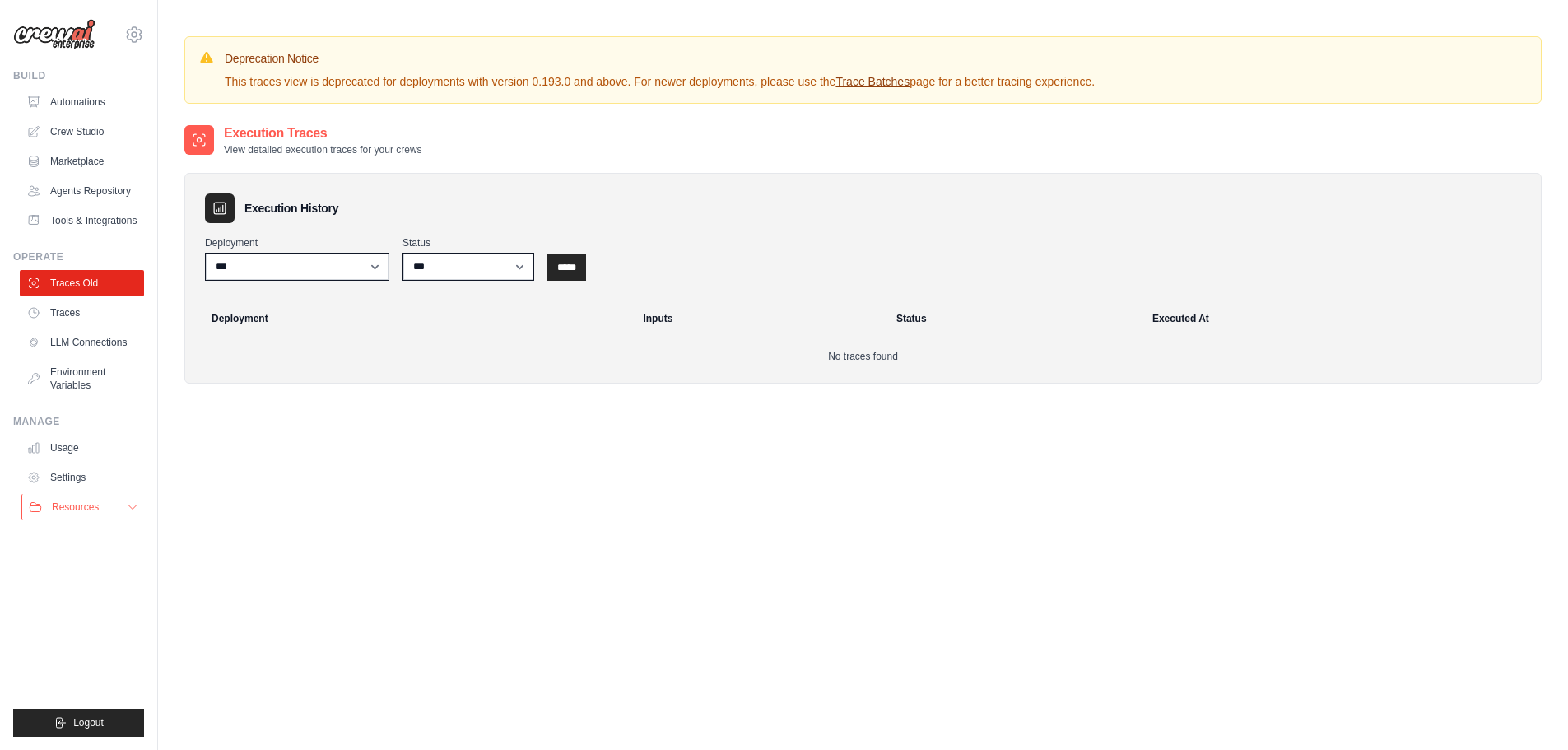
click at [79, 506] on span "Resources" at bounding box center [75, 508] width 47 height 13
click at [119, 534] on span "Documentation" at bounding box center [92, 535] width 67 height 13
